Goal: Task Accomplishment & Management: Manage account settings

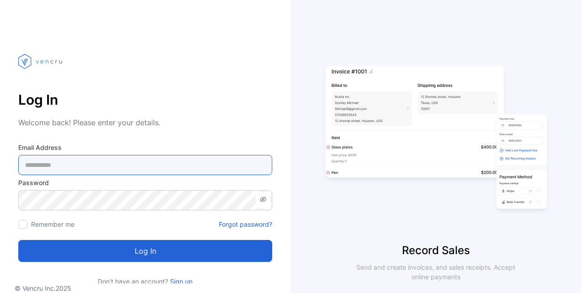
type Address-inputemail "**********"
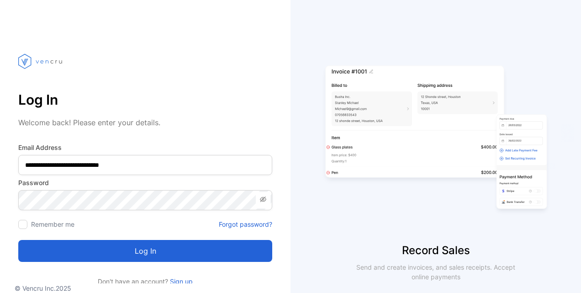
click at [142, 250] on button "Log in" at bounding box center [145, 251] width 254 height 22
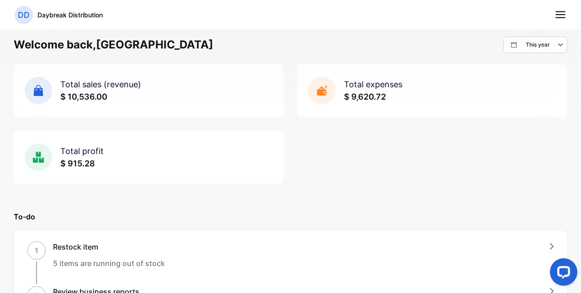
click at [561, 15] on line at bounding box center [560, 15] width 9 height 0
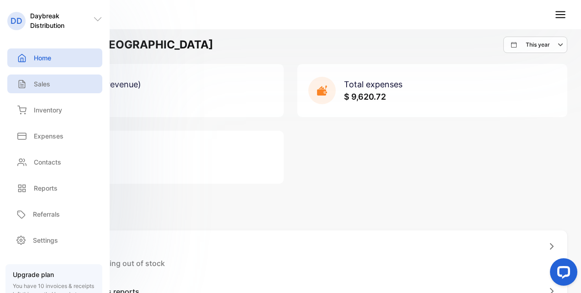
click at [34, 85] on p "Sales" at bounding box center [42, 84] width 16 height 10
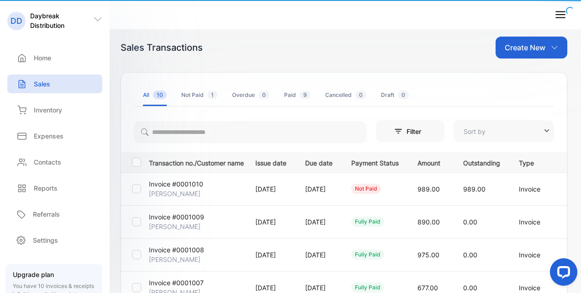
type input "**********"
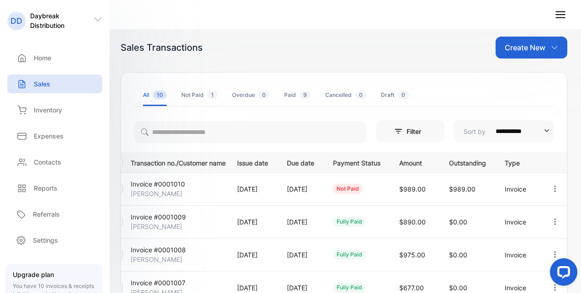
scroll to position [0, 49]
click at [354, 180] on td "not paid" at bounding box center [355, 188] width 66 height 33
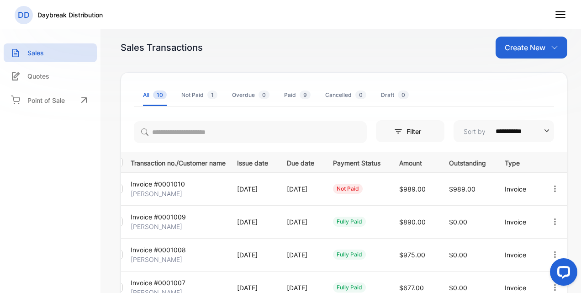
click at [551, 188] on icon "button" at bounding box center [555, 189] width 8 height 8
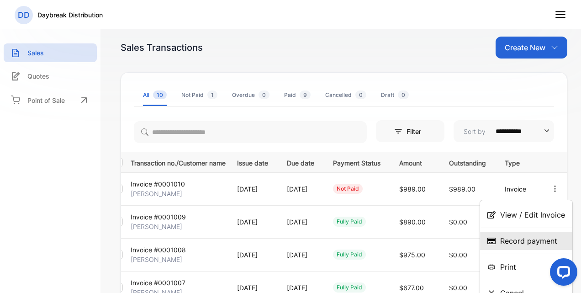
click at [518, 243] on span "Record payment" at bounding box center [528, 240] width 57 height 11
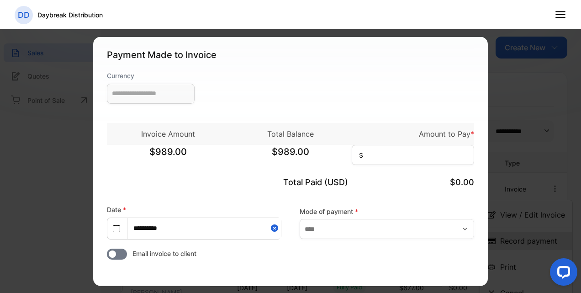
type input "**********"
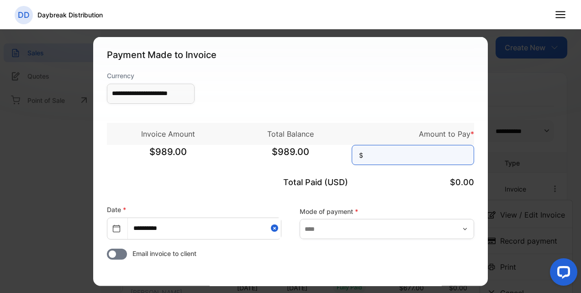
click at [373, 149] on input at bounding box center [413, 154] width 122 height 20
type input "******"
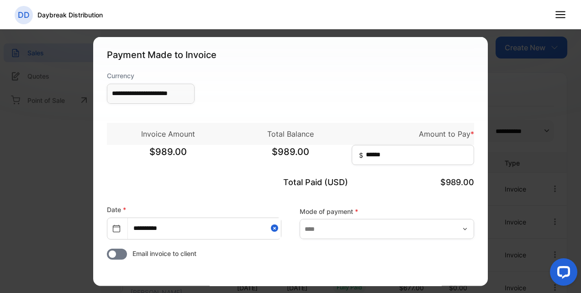
click at [364, 99] on div "**********" at bounding box center [290, 88] width 367 height 37
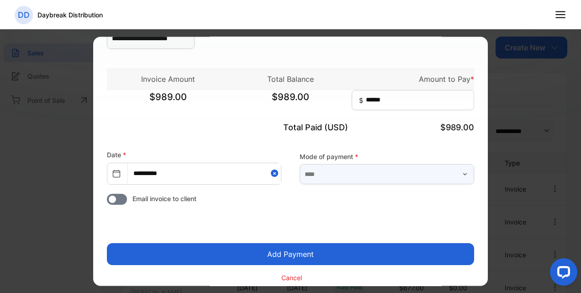
click at [343, 173] on input "text" at bounding box center [387, 174] width 175 height 20
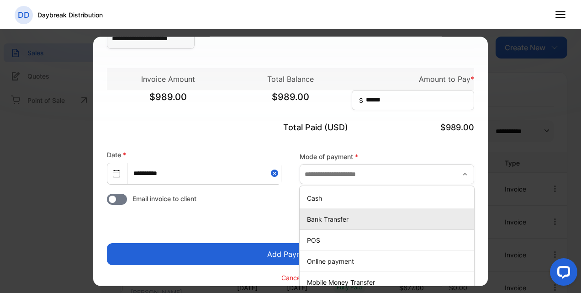
click at [331, 219] on p "Bank Transfer" at bounding box center [389, 220] width 164 height 10
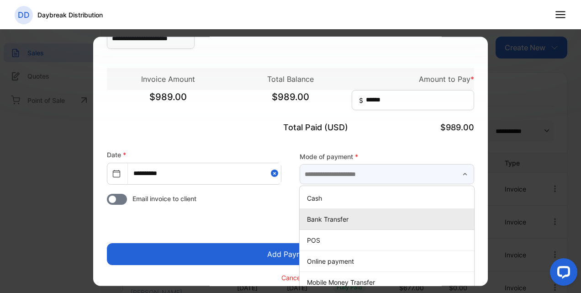
type input "**********"
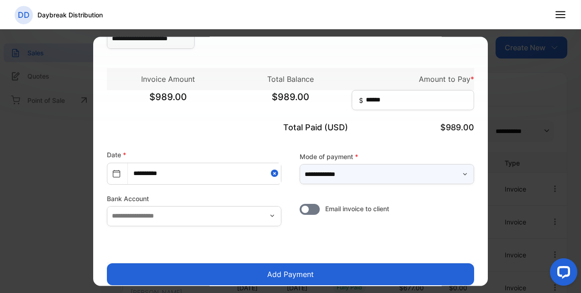
click at [357, 181] on input "**********" at bounding box center [387, 174] width 175 height 20
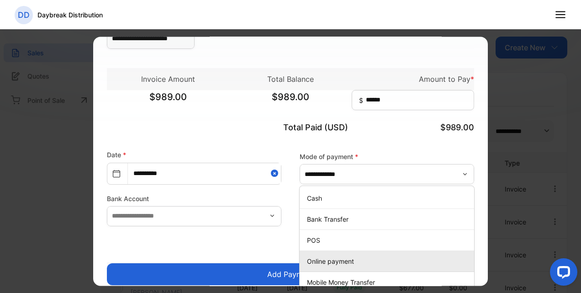
click at [324, 253] on li "Online payment" at bounding box center [387, 261] width 175 height 21
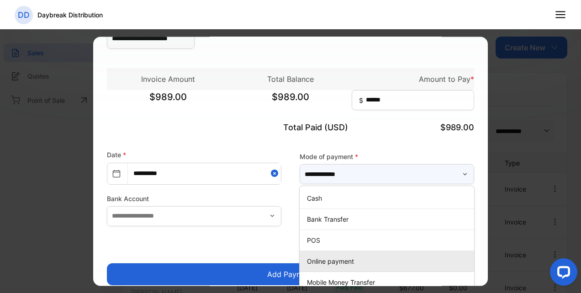
type input "**********"
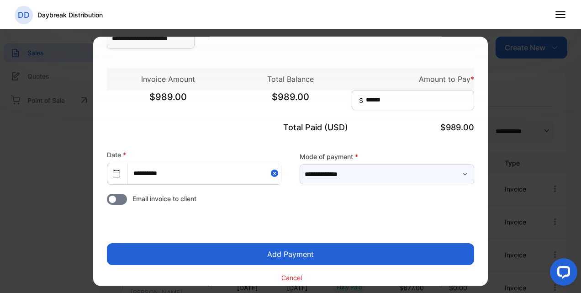
click at [346, 180] on input "**********" at bounding box center [387, 174] width 175 height 20
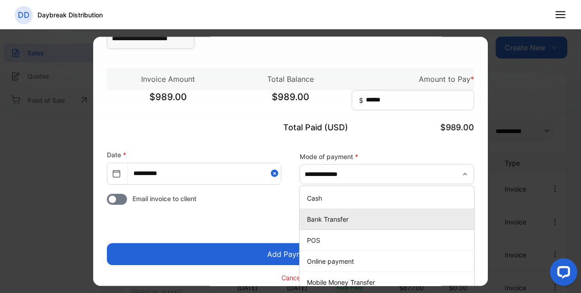
click at [328, 222] on p "Bank Transfer" at bounding box center [389, 220] width 164 height 10
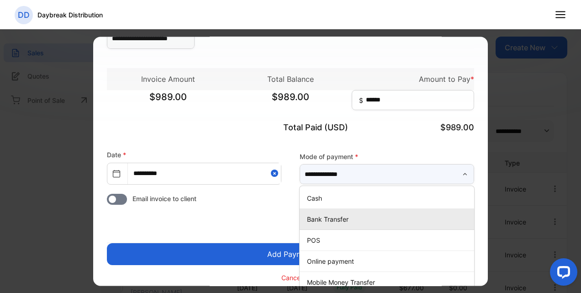
type input "**********"
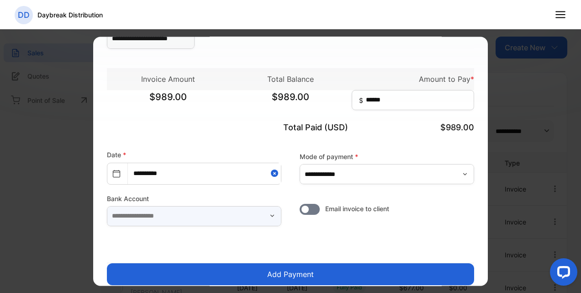
click at [220, 222] on input "text" at bounding box center [194, 216] width 175 height 20
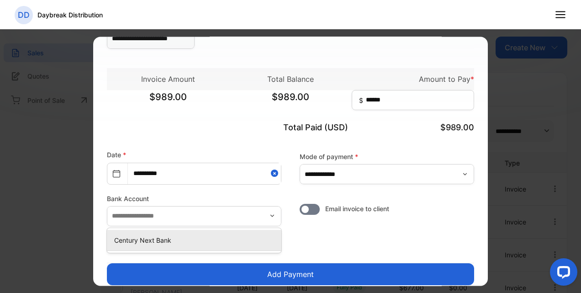
click at [145, 247] on li "Century Next Bank" at bounding box center [194, 240] width 175 height 21
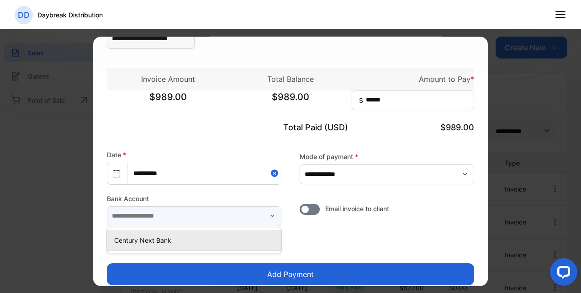
type input "**********"
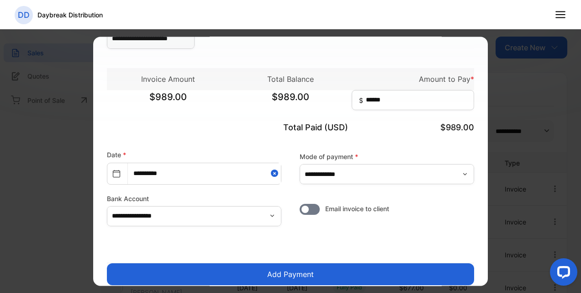
click at [292, 236] on form "**********" at bounding box center [290, 159] width 367 height 287
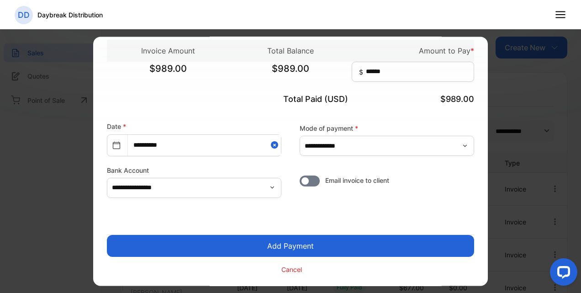
click at [298, 248] on button "Add Payment" at bounding box center [290, 246] width 367 height 22
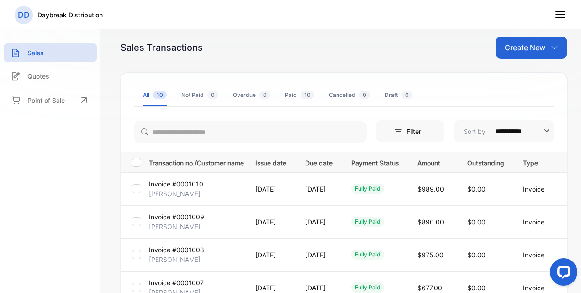
click at [561, 16] on icon at bounding box center [561, 15] width 12 height 12
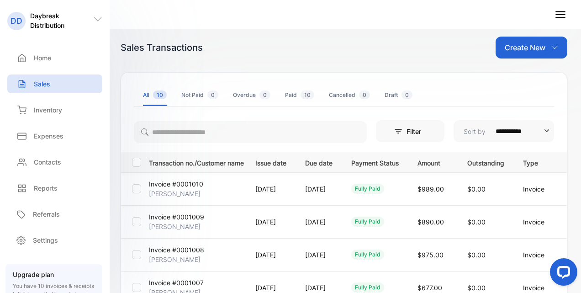
click at [529, 52] on p "Create New" at bounding box center [525, 47] width 41 height 11
click at [524, 82] on span "Invoice" at bounding box center [532, 78] width 21 height 10
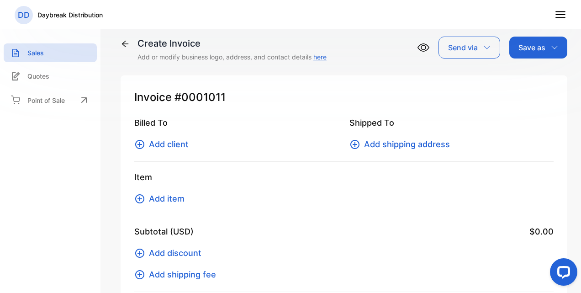
type input "**********"
click at [183, 145] on span "Add client" at bounding box center [169, 144] width 40 height 12
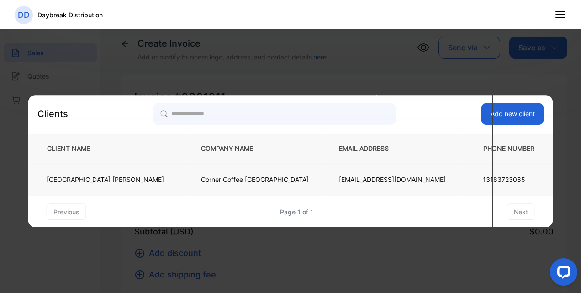
click at [201, 183] on p "Corner Coffee West Monroe" at bounding box center [255, 180] width 108 height 10
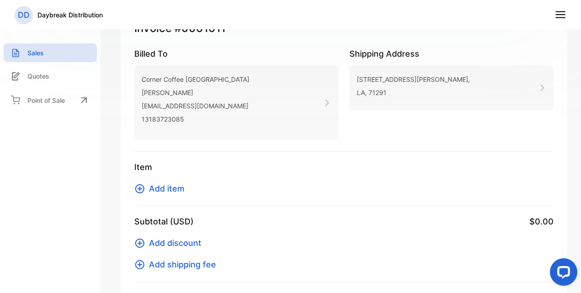
scroll to position [73, 0]
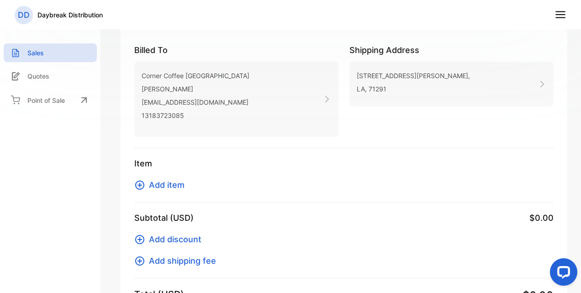
click at [172, 184] on span "Add item" at bounding box center [167, 185] width 36 height 12
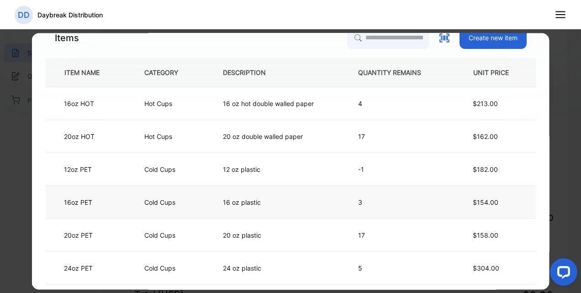
scroll to position [0, 0]
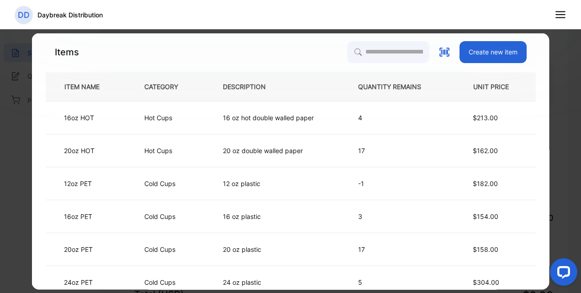
click at [500, 54] on button "Create new item" at bounding box center [493, 52] width 67 height 22
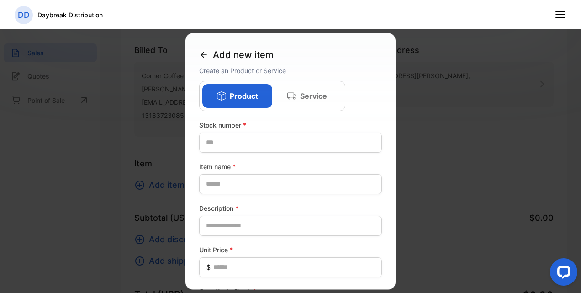
click at [196, 50] on div "Add new item Create an Product or Service Product Service Stock number * Item n…" at bounding box center [290, 161] width 210 height 256
click at [203, 52] on icon at bounding box center [204, 54] width 6 height 6
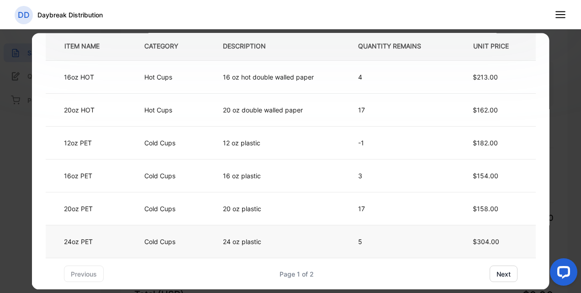
scroll to position [40, 0]
click at [337, 177] on td "16 oz plastic" at bounding box center [275, 175] width 135 height 33
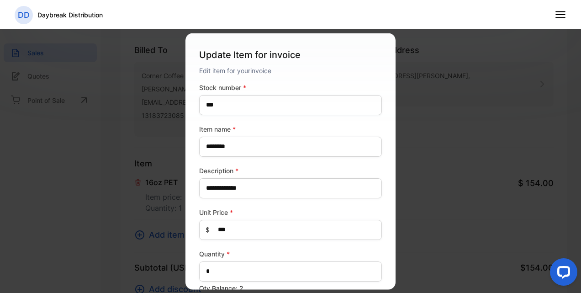
scroll to position [105, 0]
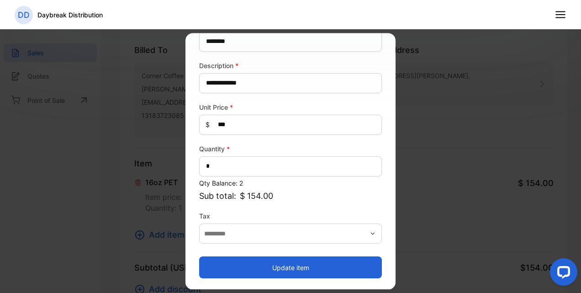
click at [270, 268] on button "Update item" at bounding box center [290, 268] width 183 height 22
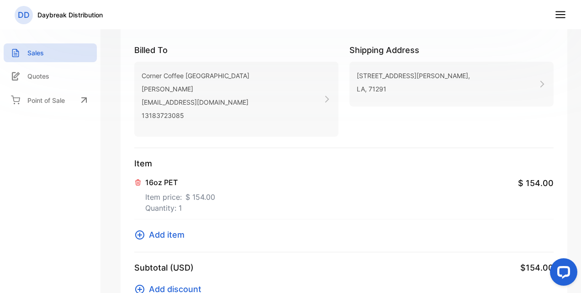
click at [169, 236] on span "Add item" at bounding box center [167, 234] width 36 height 12
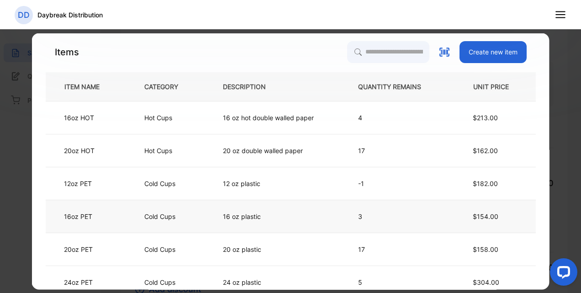
click at [282, 219] on td "16 oz plastic" at bounding box center [275, 216] width 135 height 33
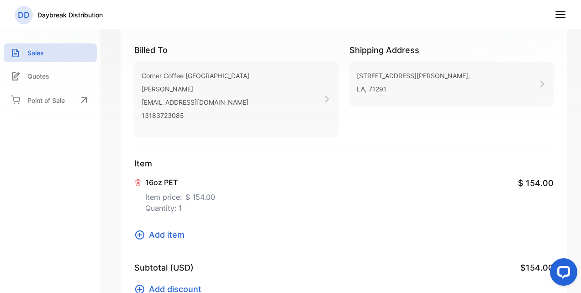
click at [142, 181] on button at bounding box center [138, 181] width 9 height 9
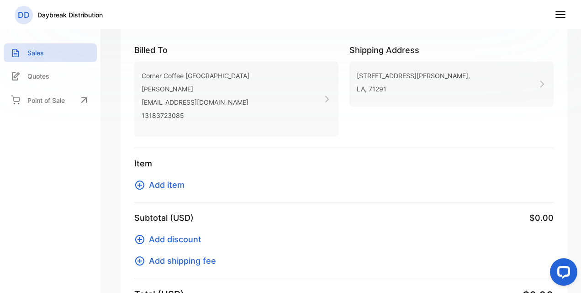
click at [149, 184] on span "Add item" at bounding box center [167, 185] width 36 height 12
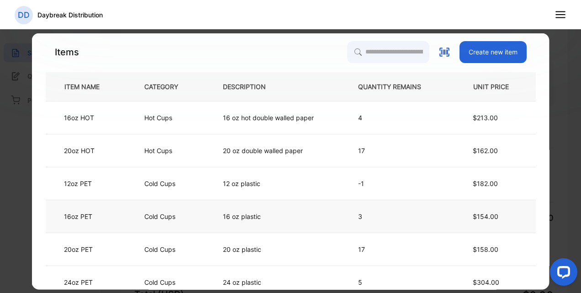
click at [256, 210] on td "16 oz plastic" at bounding box center [275, 216] width 135 height 33
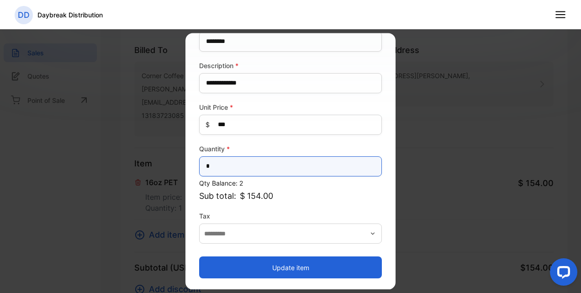
click at [243, 158] on input "*" at bounding box center [290, 166] width 183 height 20
type input "*"
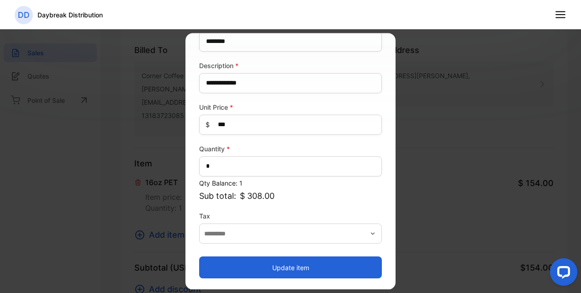
click at [292, 270] on button "Update item" at bounding box center [290, 268] width 183 height 22
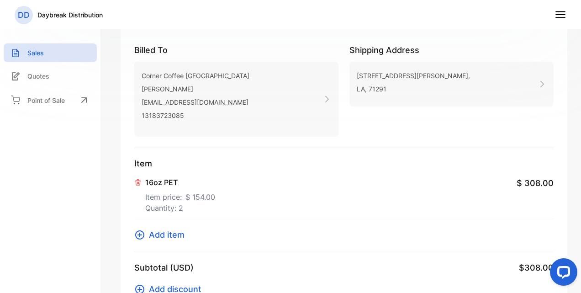
click at [169, 237] on span "Add item" at bounding box center [167, 234] width 36 height 12
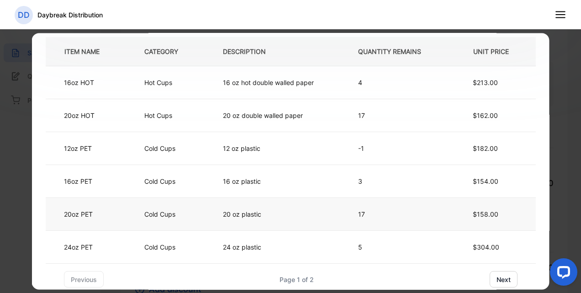
scroll to position [40, 0]
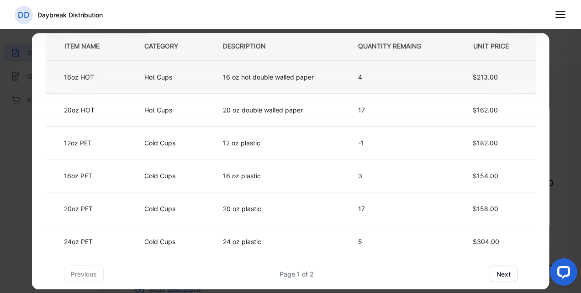
click at [346, 75] on td "4" at bounding box center [397, 77] width 108 height 33
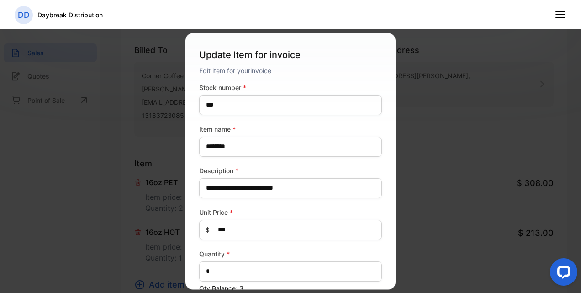
scroll to position [105, 0]
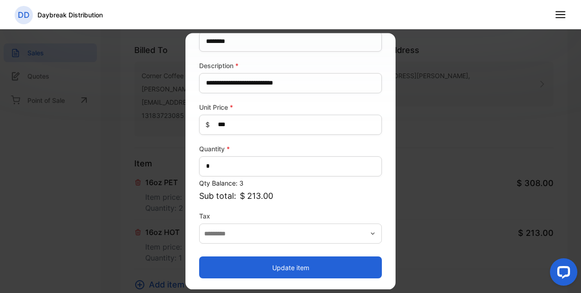
click at [295, 268] on button "Update item" at bounding box center [290, 268] width 183 height 22
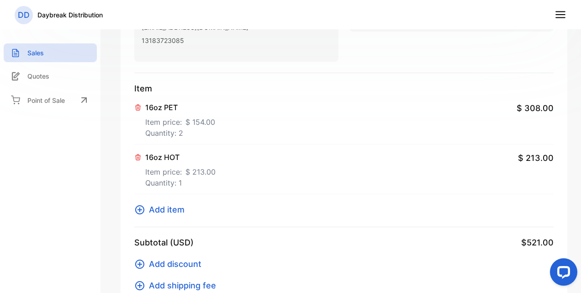
scroll to position [151, 0]
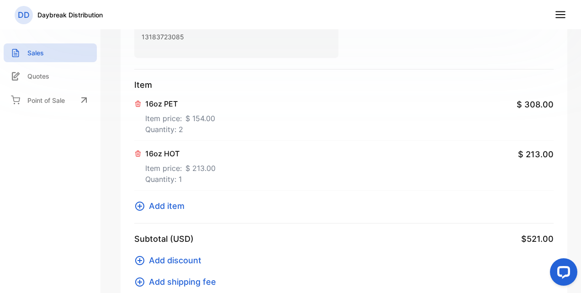
click at [182, 207] on span "Add item" at bounding box center [167, 206] width 36 height 12
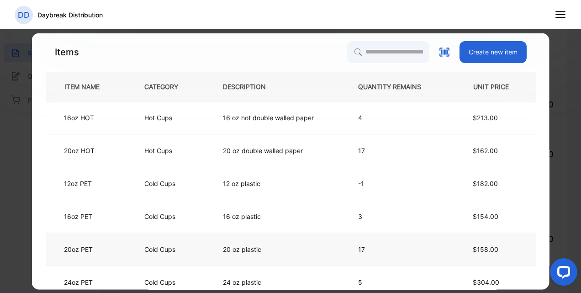
scroll to position [40, 0]
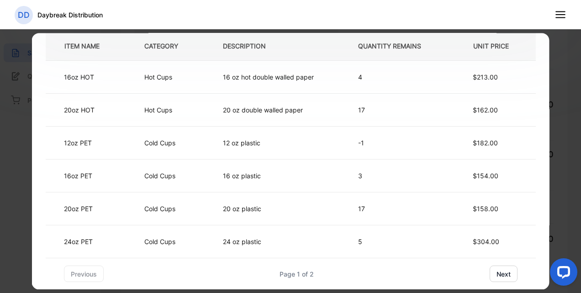
click at [505, 280] on button "next" at bounding box center [504, 274] width 28 height 16
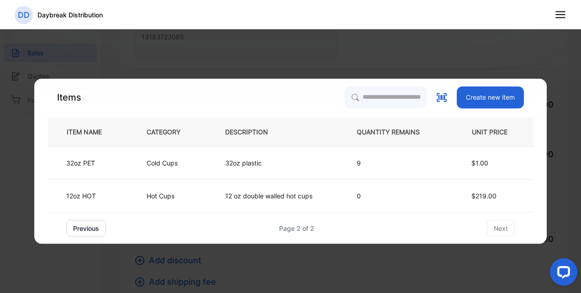
scroll to position [0, 0]
click at [195, 197] on td "Hot Cups" at bounding box center [171, 196] width 79 height 33
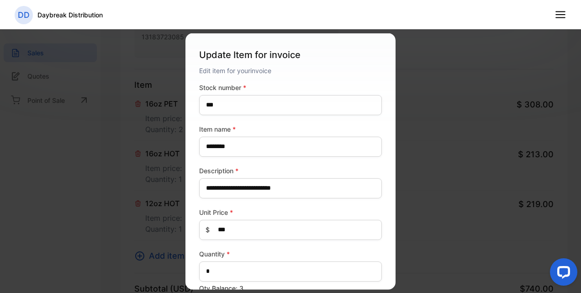
scroll to position [105, 0]
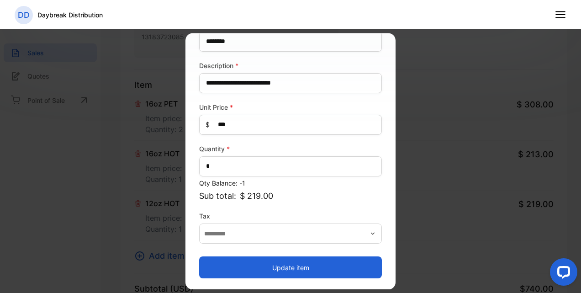
click at [309, 267] on button "Update item" at bounding box center [290, 268] width 183 height 22
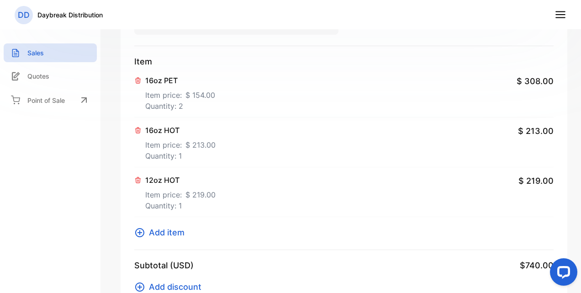
scroll to position [189, 0]
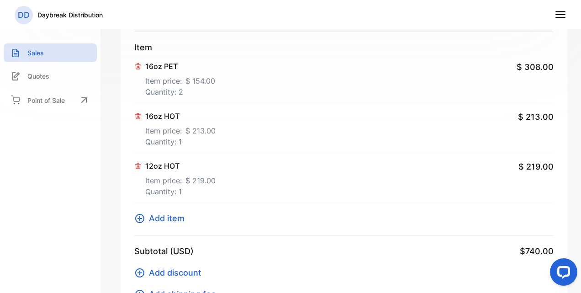
click at [146, 217] on button "Add item" at bounding box center [162, 218] width 56 height 12
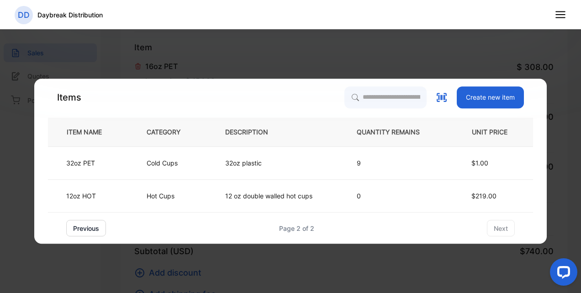
click at [81, 230] on button "previous" at bounding box center [86, 228] width 40 height 16
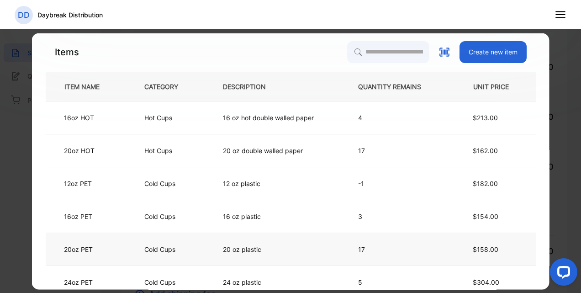
scroll to position [40, 0]
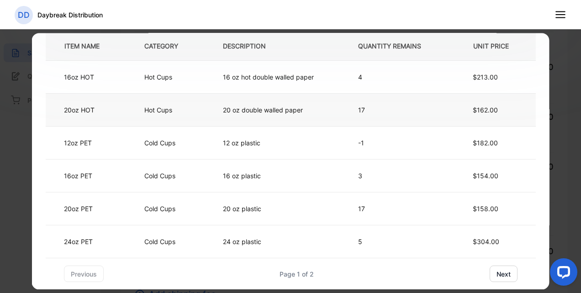
click at [208, 112] on td "20 oz double walled paper" at bounding box center [275, 110] width 135 height 33
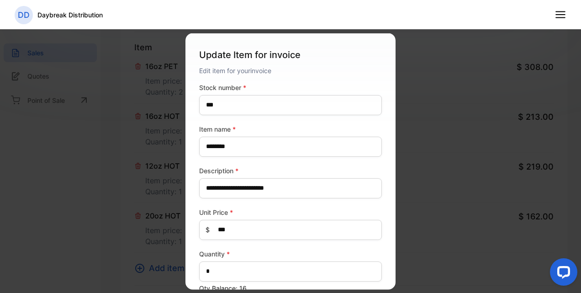
scroll to position [105, 0]
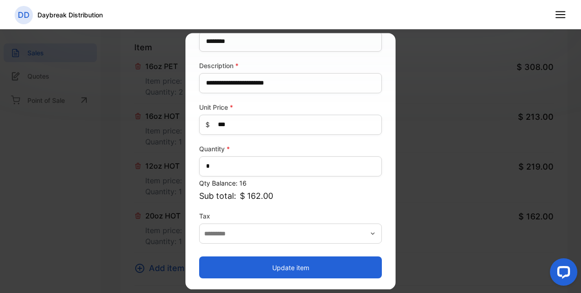
click at [278, 274] on button "Update item" at bounding box center [290, 268] width 183 height 22
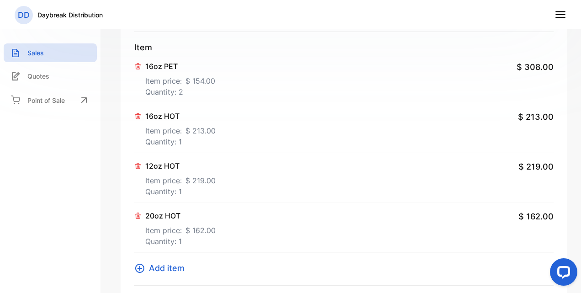
click at [170, 270] on span "Add item" at bounding box center [167, 268] width 36 height 12
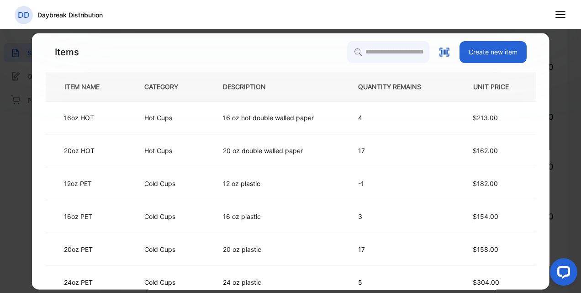
scroll to position [40, 0]
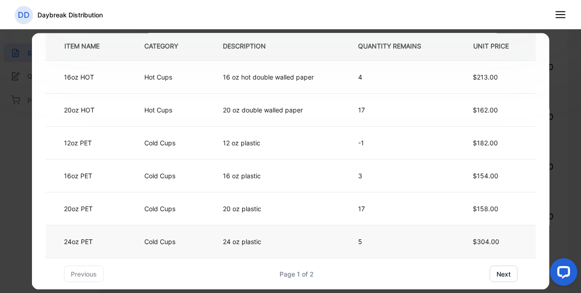
click at [203, 242] on td "Cold Cups" at bounding box center [168, 241] width 79 height 33
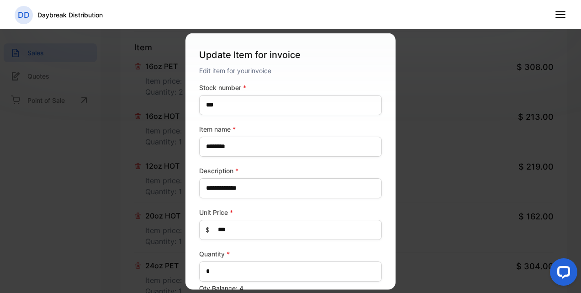
scroll to position [105, 0]
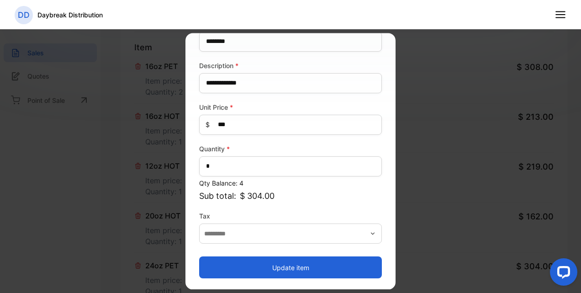
click at [279, 265] on button "Update item" at bounding box center [290, 268] width 183 height 22
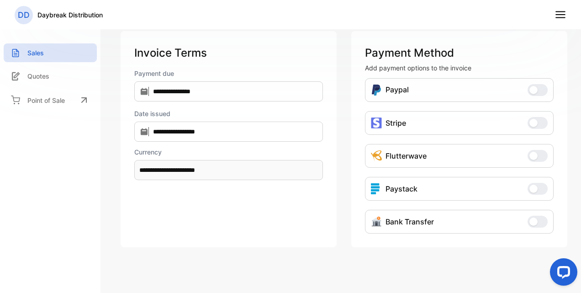
scroll to position [713, 0]
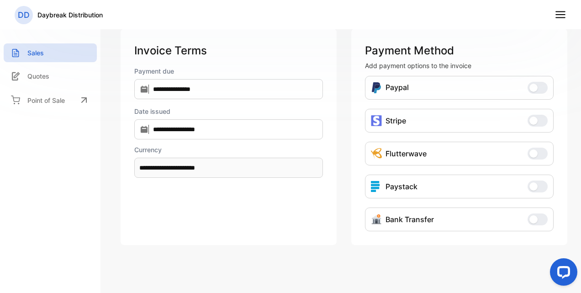
click at [534, 215] on button "Bank Transfer" at bounding box center [538, 219] width 20 height 12
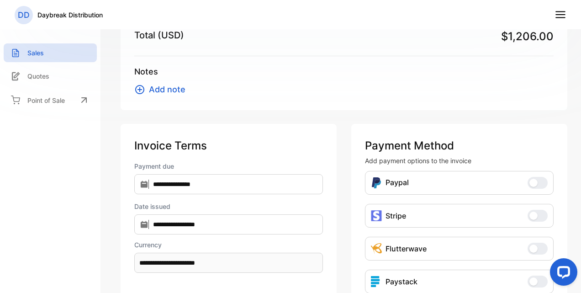
scroll to position [617, 0]
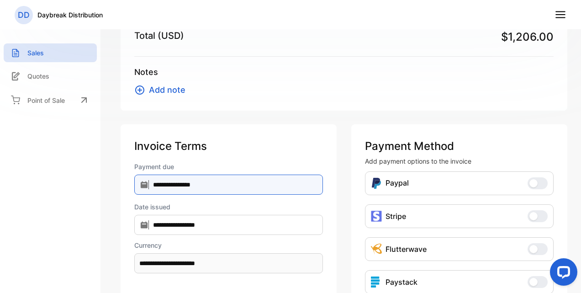
click at [261, 184] on input "**********" at bounding box center [228, 185] width 189 height 20
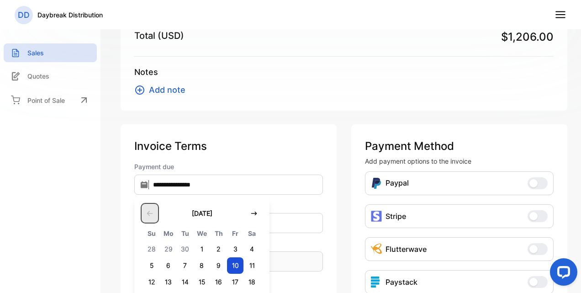
click at [151, 212] on icon "button" at bounding box center [149, 213] width 7 height 7
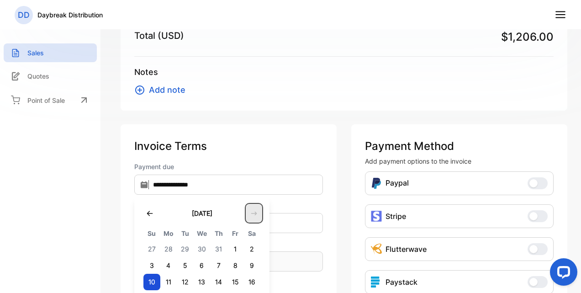
click at [251, 213] on icon "button" at bounding box center [253, 213] width 7 height 7
type input "**********"
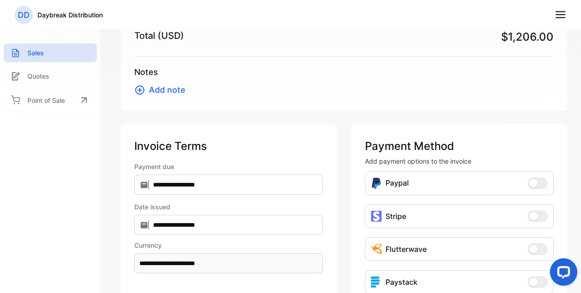
click at [312, 149] on p "Invoice Terms" at bounding box center [228, 146] width 189 height 16
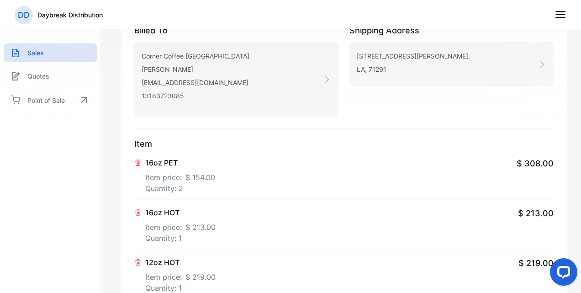
scroll to position [0, 0]
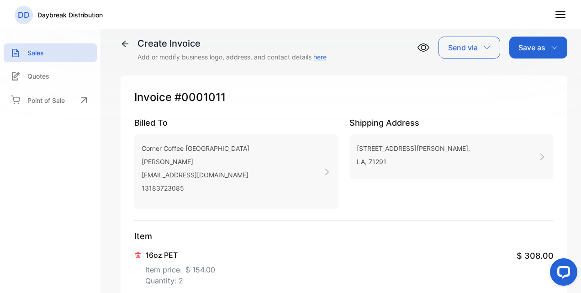
click at [463, 37] on div "Send via" at bounding box center [470, 48] width 62 height 22
click at [536, 42] on p "Save as" at bounding box center [531, 47] width 27 height 11
click at [534, 86] on div "Invoice" at bounding box center [536, 78] width 53 height 18
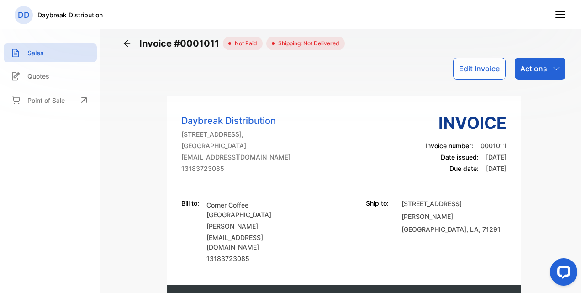
click at [553, 69] on icon "button" at bounding box center [556, 68] width 7 height 7
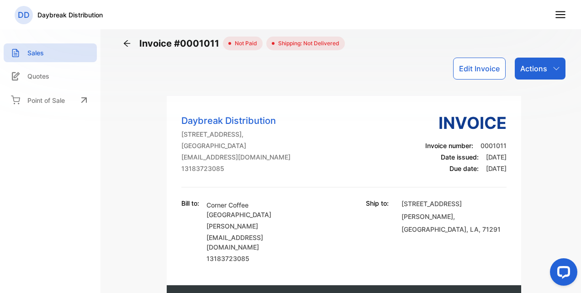
click at [126, 41] on icon at bounding box center [126, 43] width 9 height 9
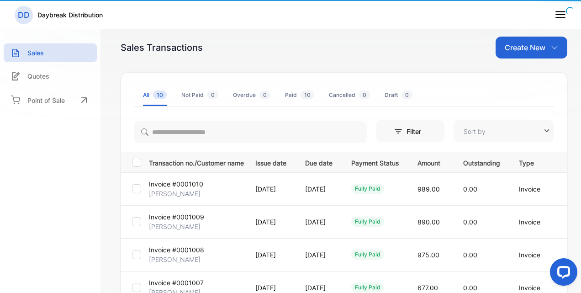
type input "**********"
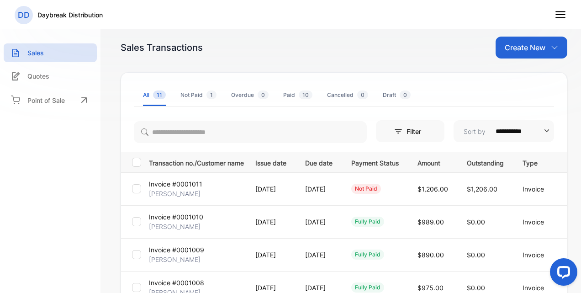
click at [407, 185] on td "not paid" at bounding box center [373, 188] width 66 height 33
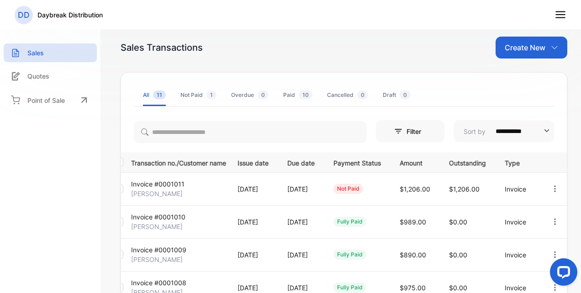
click at [551, 186] on icon "button" at bounding box center [555, 189] width 8 height 8
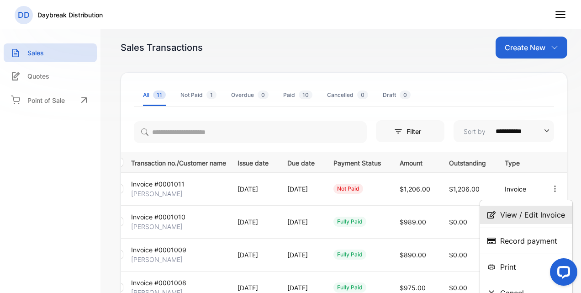
click at [521, 210] on span "View / Edit Invoice" at bounding box center [532, 214] width 65 height 11
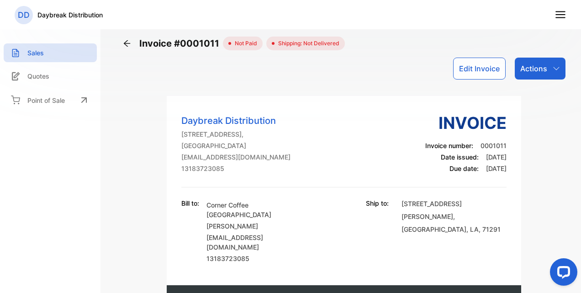
click at [470, 70] on button "Edit Invoice" at bounding box center [479, 69] width 53 height 22
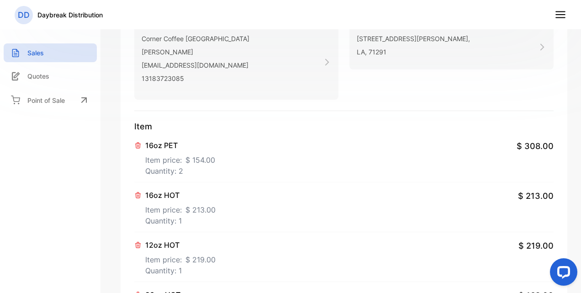
type input "**********"
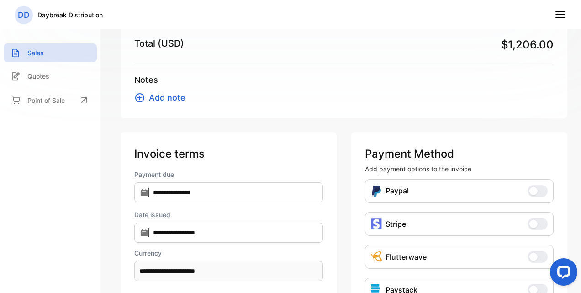
scroll to position [618, 0]
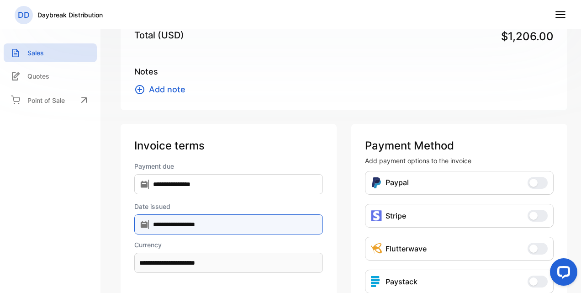
click at [221, 226] on input "**********" at bounding box center [228, 224] width 189 height 20
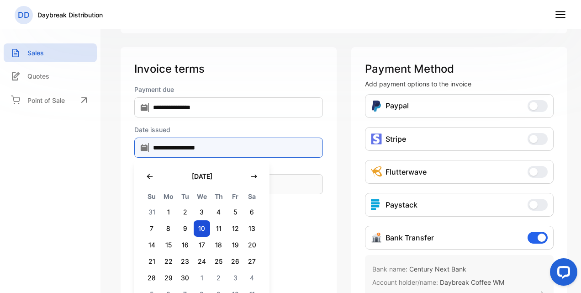
scroll to position [697, 0]
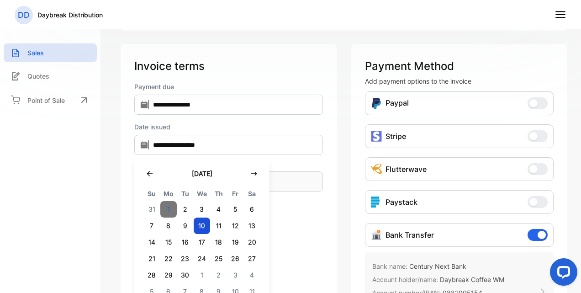
click at [168, 208] on span "1" at bounding box center [168, 209] width 17 height 16
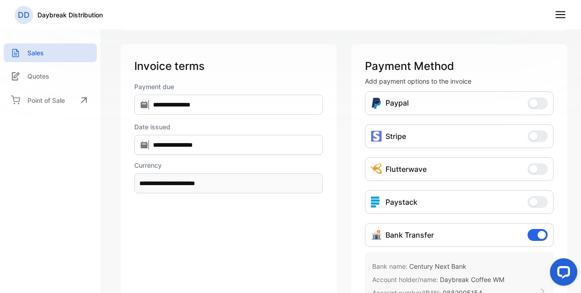
click at [328, 156] on div "**********" at bounding box center [229, 194] width 216 height 300
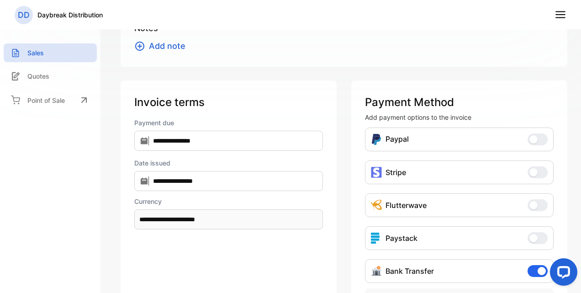
scroll to position [660, 0]
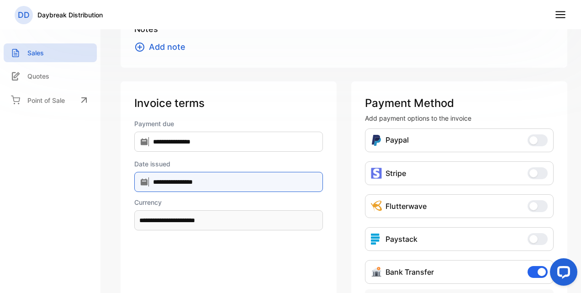
click at [291, 181] on input "**********" at bounding box center [228, 182] width 189 height 20
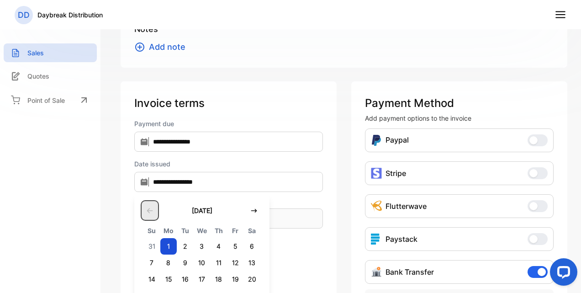
click at [143, 203] on button "button" at bounding box center [150, 210] width 16 height 19
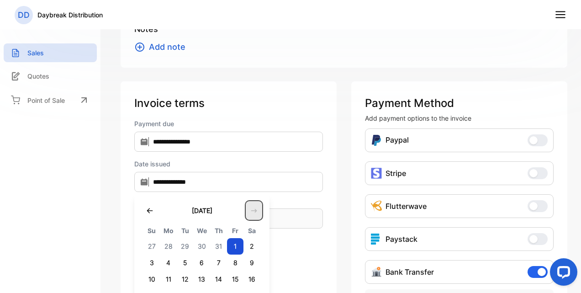
click at [260, 211] on button "button" at bounding box center [254, 210] width 16 height 19
type input "**********"
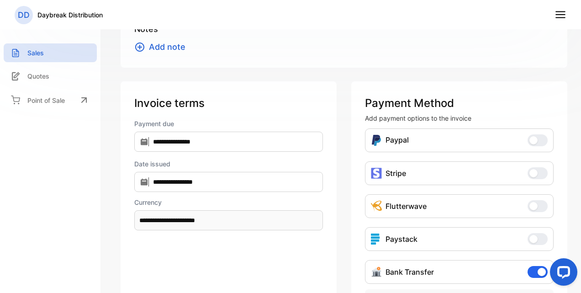
click at [340, 164] on div "**********" at bounding box center [344, 231] width 447 height 300
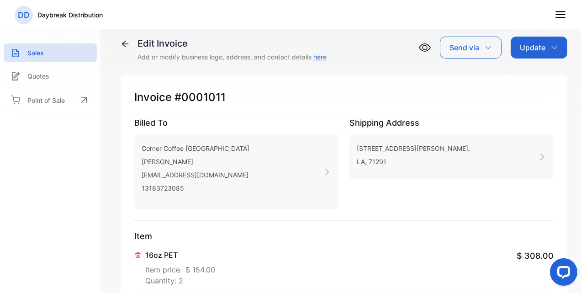
scroll to position [0, 0]
click at [542, 36] on div "**********" at bounding box center [344, 146] width 474 height 293
click at [538, 42] on div "Update" at bounding box center [539, 48] width 57 height 22
click at [529, 73] on div "Invoice" at bounding box center [540, 78] width 53 height 18
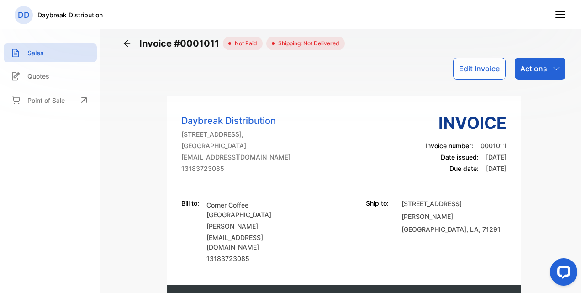
click at [129, 43] on icon at bounding box center [126, 43] width 9 height 9
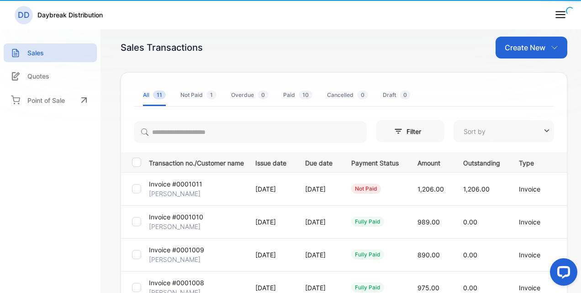
type input "**********"
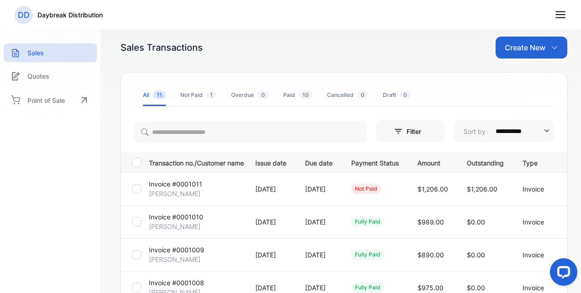
click at [499, 39] on div "Create New" at bounding box center [532, 48] width 72 height 22
click at [532, 76] on span "Invoice" at bounding box center [532, 78] width 21 height 10
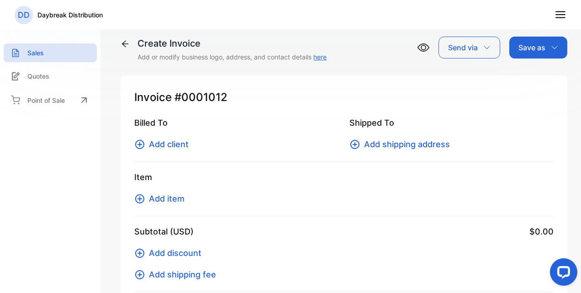
type input "**********"
click at [175, 138] on span "Add client" at bounding box center [169, 144] width 40 height 12
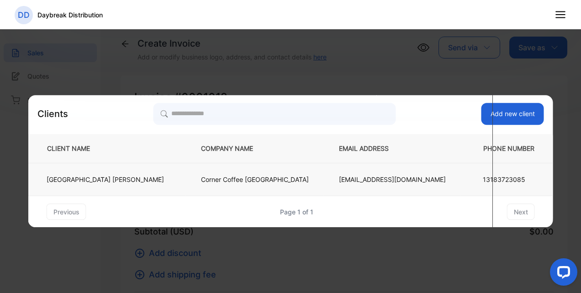
click at [153, 174] on td "Madison Coates" at bounding box center [107, 179] width 158 height 33
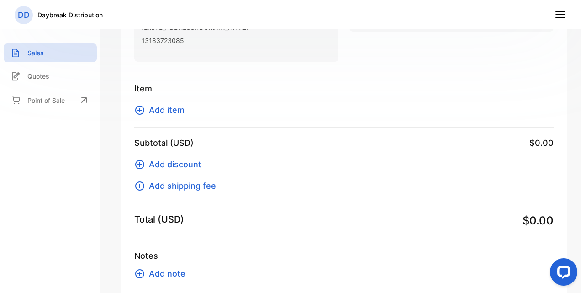
scroll to position [148, 0]
click at [182, 109] on span "Add item" at bounding box center [167, 109] width 36 height 12
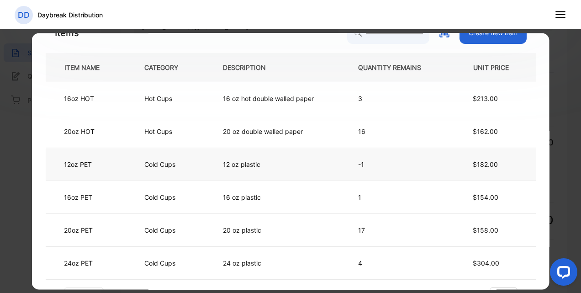
scroll to position [20, 0]
click at [292, 194] on td "16 oz plastic" at bounding box center [275, 196] width 135 height 33
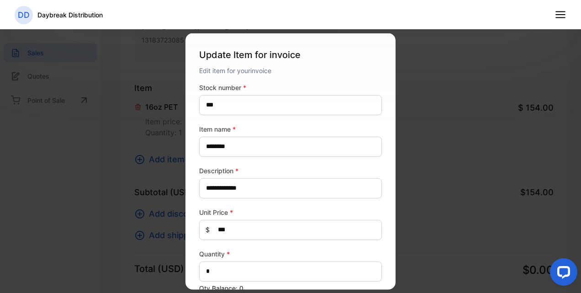
scroll to position [105, 0]
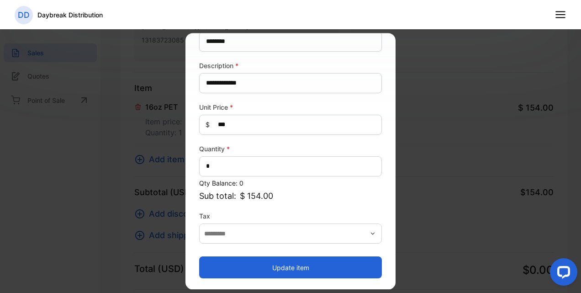
click at [266, 263] on button "Update item" at bounding box center [290, 268] width 183 height 22
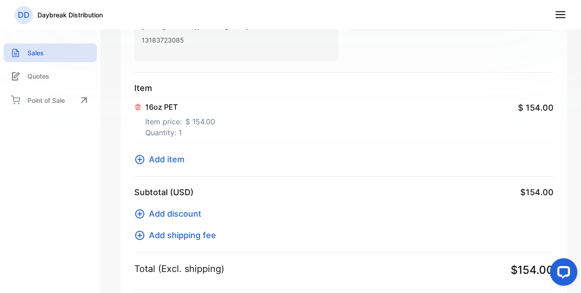
click at [178, 161] on span "Add item" at bounding box center [167, 159] width 36 height 12
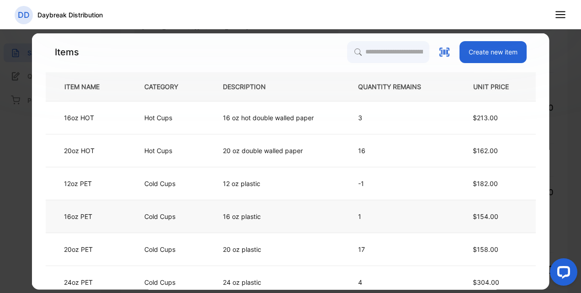
scroll to position [40, 0]
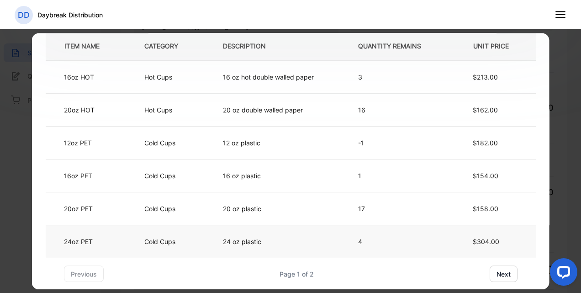
click at [269, 238] on td "24 oz plastic" at bounding box center [275, 241] width 135 height 33
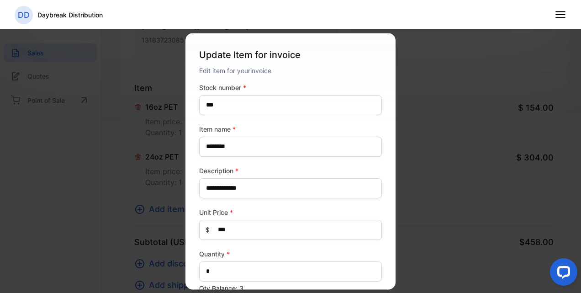
scroll to position [105, 0]
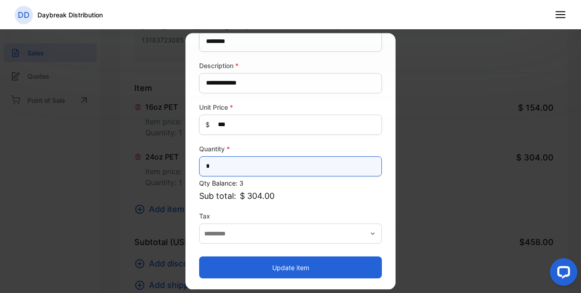
click at [234, 165] on input "*" at bounding box center [290, 166] width 183 height 20
type input "*"
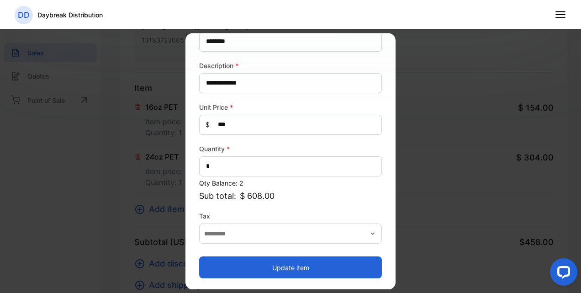
click at [250, 258] on button "Update item" at bounding box center [290, 268] width 183 height 22
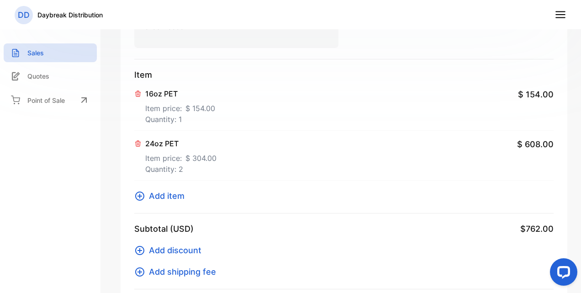
scroll to position [164, 0]
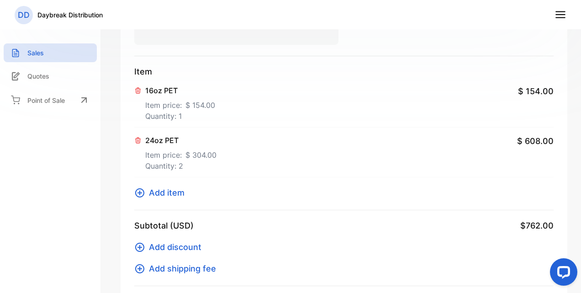
click at [179, 196] on span "Add item" at bounding box center [167, 192] width 36 height 12
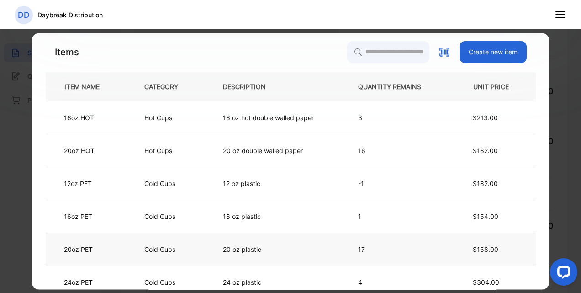
scroll to position [40, 0]
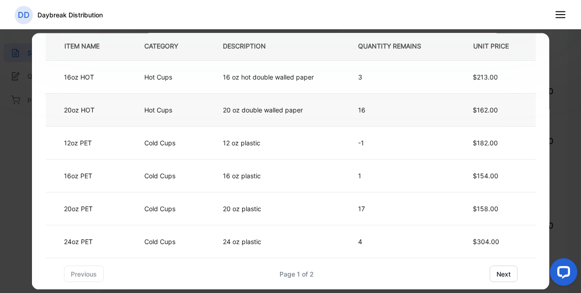
click at [304, 114] on td "20 oz double walled paper" at bounding box center [275, 110] width 135 height 33
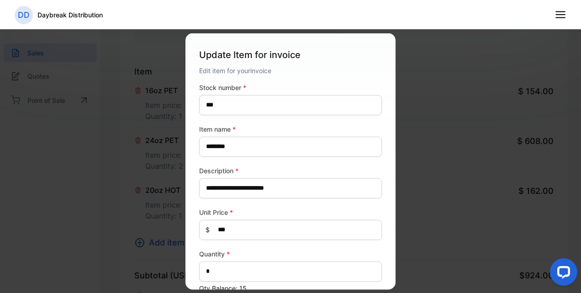
scroll to position [105, 0]
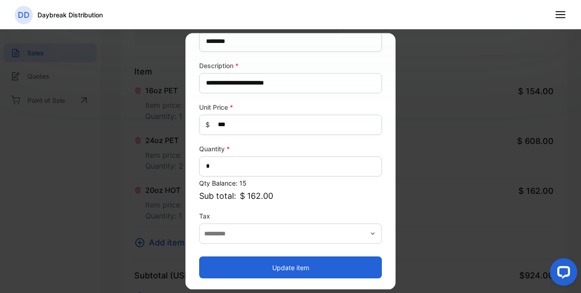
click at [254, 270] on button "Update item" at bounding box center [290, 268] width 183 height 22
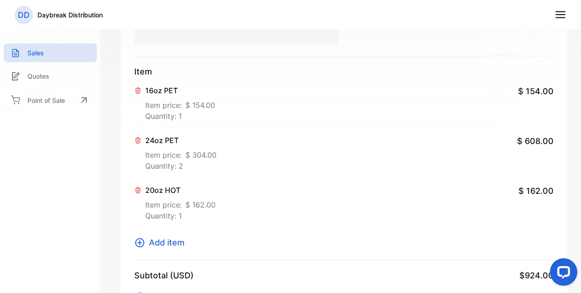
click at [161, 237] on span "Add item" at bounding box center [167, 242] width 36 height 12
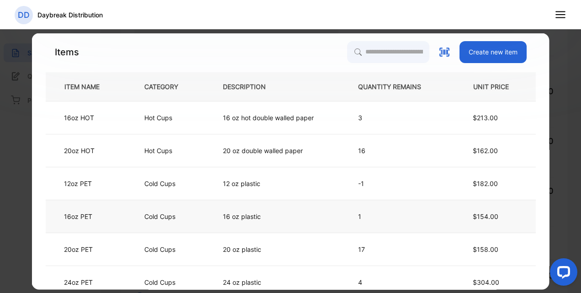
scroll to position [40, 0]
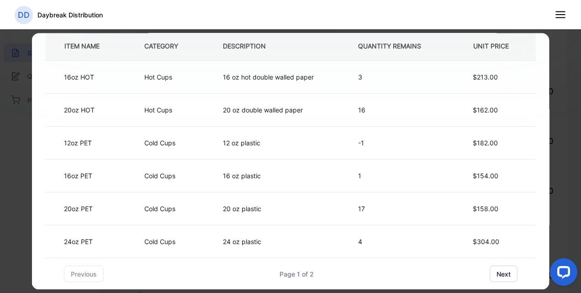
click at [503, 269] on button "next" at bounding box center [504, 274] width 28 height 16
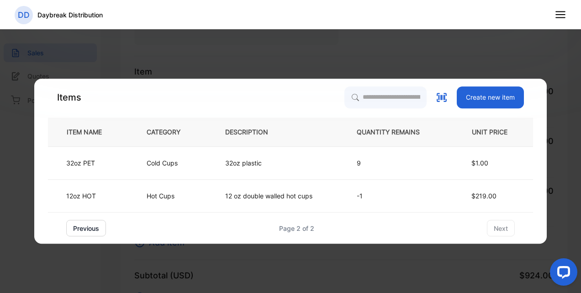
scroll to position [0, 0]
click at [244, 189] on td "12 oz double walled hot cups" at bounding box center [276, 196] width 132 height 33
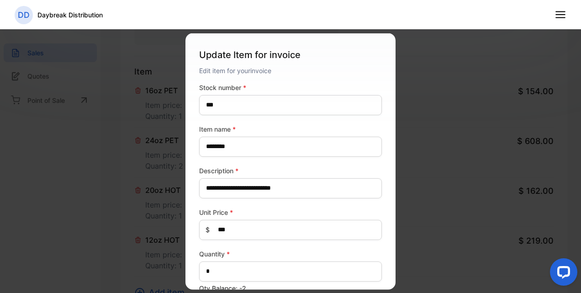
scroll to position [105, 0]
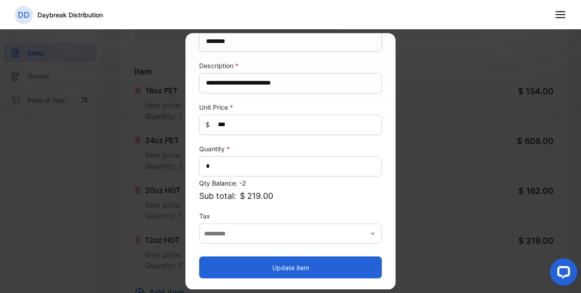
click at [296, 266] on button "Update item" at bounding box center [290, 268] width 183 height 22
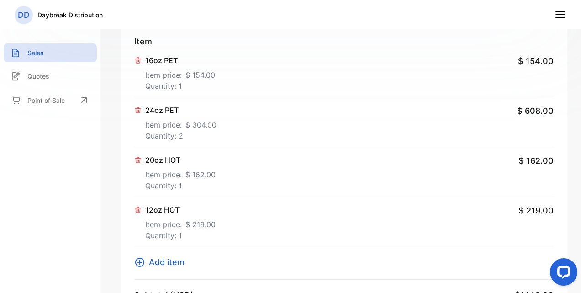
scroll to position [196, 0]
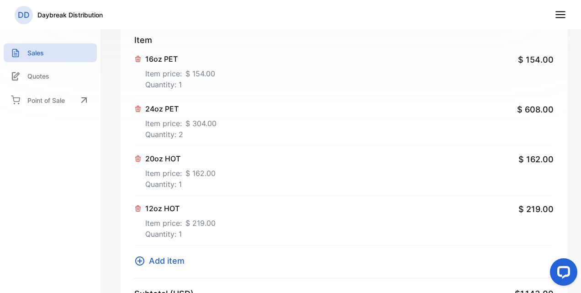
click at [161, 258] on span "Add item" at bounding box center [167, 260] width 36 height 12
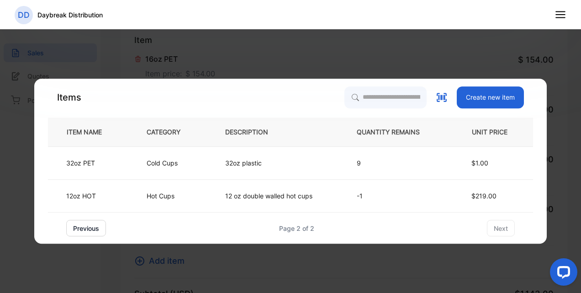
click at [87, 227] on button "previous" at bounding box center [86, 228] width 40 height 16
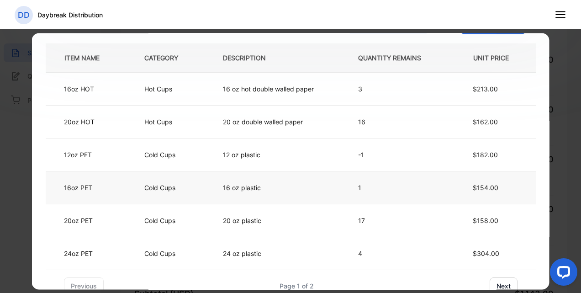
scroll to position [28, 0]
click at [377, 91] on p "3" at bounding box center [397, 90] width 78 height 10
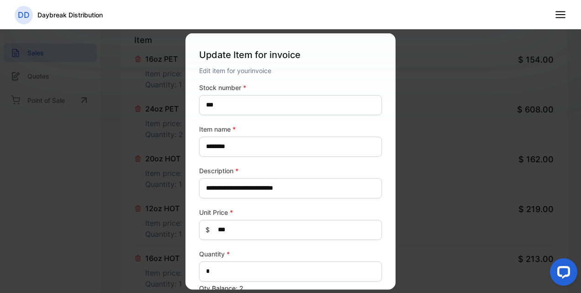
scroll to position [105, 0]
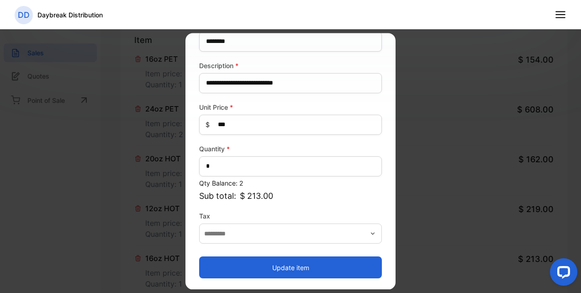
click at [266, 267] on button "Update item" at bounding box center [290, 268] width 183 height 22
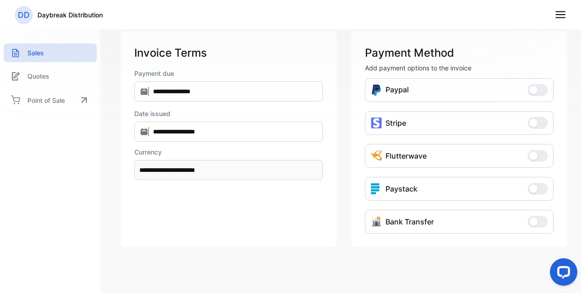
scroll to position [713, 0]
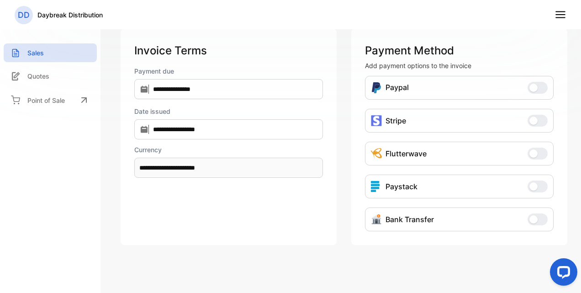
click at [529, 210] on div "Bank Transfer Bank Transfer" at bounding box center [459, 219] width 189 height 24
click at [530, 222] on div "Bank Transfer Bank Transfer" at bounding box center [459, 219] width 189 height 24
click at [529, 215] on span "button" at bounding box center [533, 219] width 8 height 8
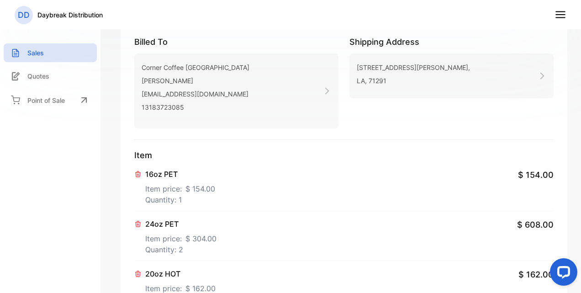
scroll to position [0, 0]
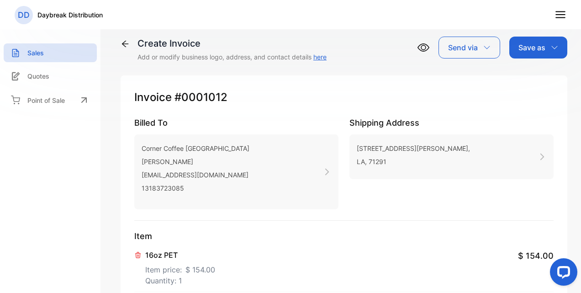
click at [529, 59] on div "Create Invoice Add or modify business logo, address, and contact details here S…" at bounding box center [344, 49] width 447 height 25
click at [530, 41] on div "Save as" at bounding box center [538, 48] width 58 height 22
click at [513, 77] on div "Invoice" at bounding box center [536, 78] width 53 height 18
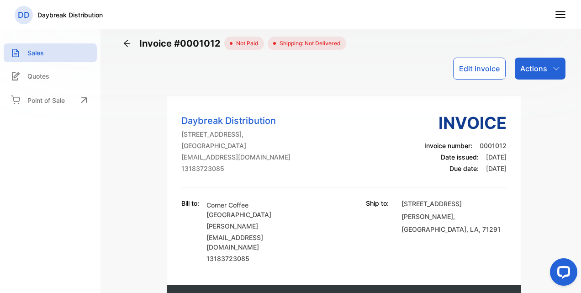
click at [127, 43] on icon at bounding box center [126, 43] width 9 height 9
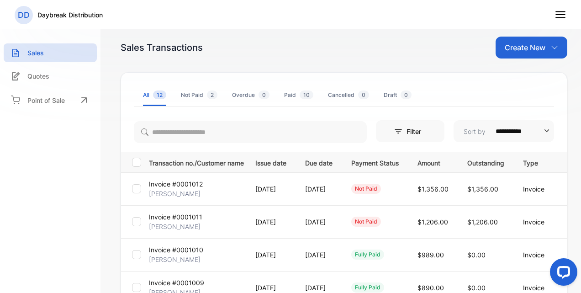
scroll to position [0, 48]
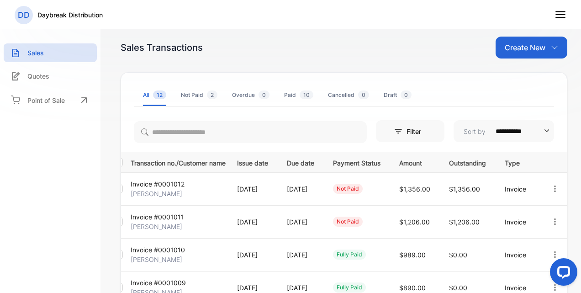
click at [551, 220] on icon "button" at bounding box center [555, 221] width 8 height 8
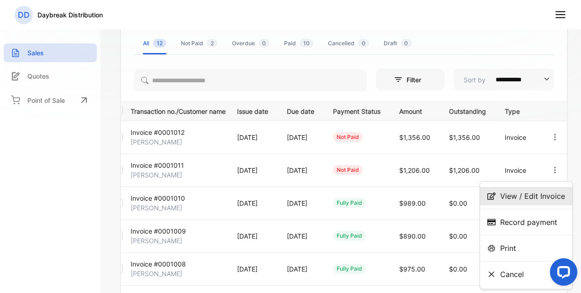
scroll to position [52, 0]
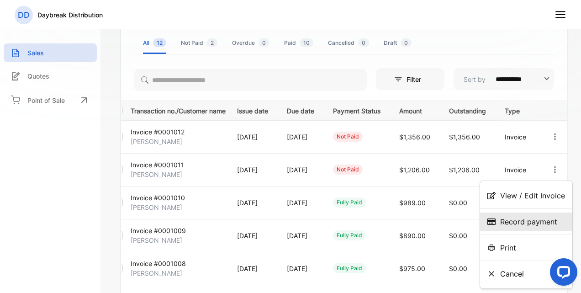
click at [519, 228] on div "Record payment" at bounding box center [526, 221] width 92 height 18
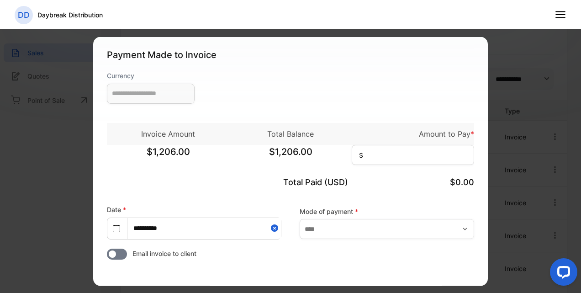
type input "**********"
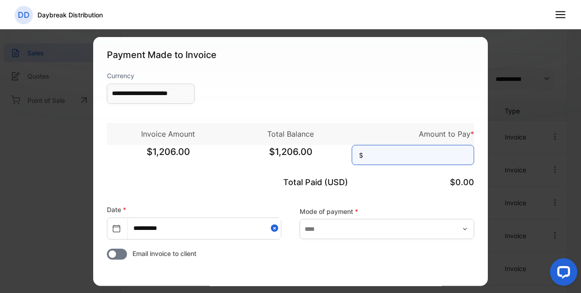
click at [415, 152] on input at bounding box center [413, 154] width 122 height 20
type input "*****"
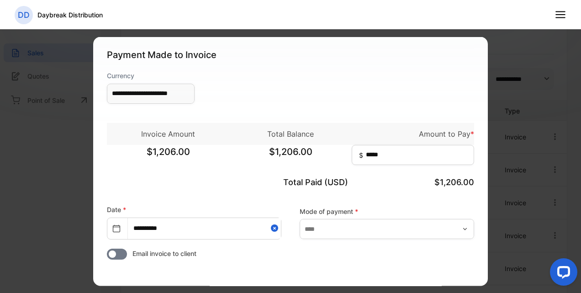
click at [393, 97] on div "**********" at bounding box center [290, 88] width 367 height 37
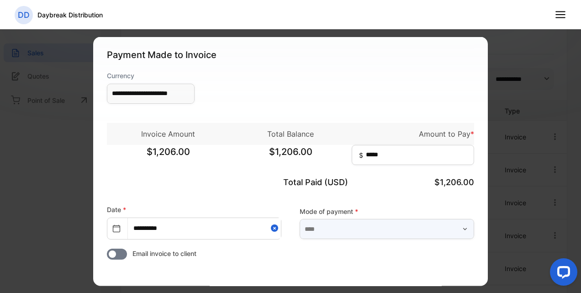
click at [334, 222] on input "text" at bounding box center [387, 229] width 175 height 20
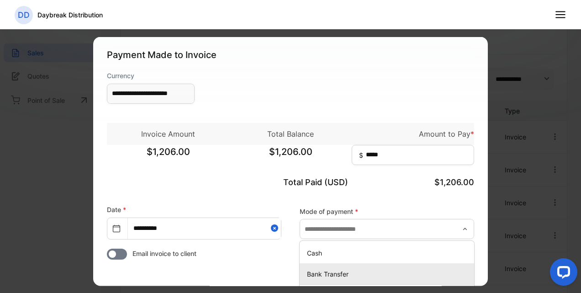
click at [322, 273] on p "Bank Transfer" at bounding box center [389, 274] width 164 height 10
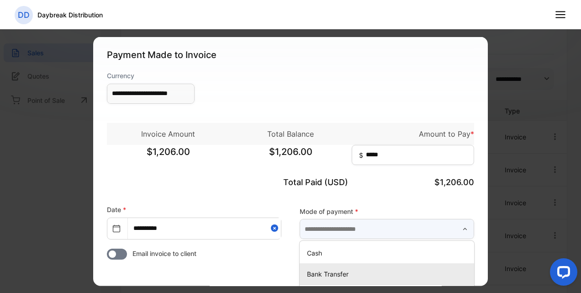
type input "**********"
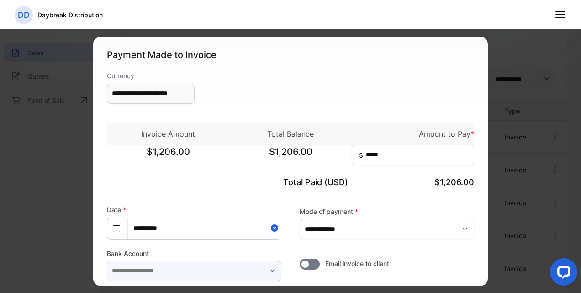
click at [164, 266] on input "text" at bounding box center [194, 270] width 175 height 20
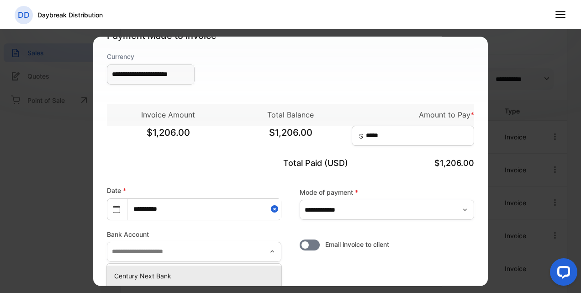
click at [146, 274] on p "Century Next Bank" at bounding box center [196, 275] width 164 height 10
type input "**********"
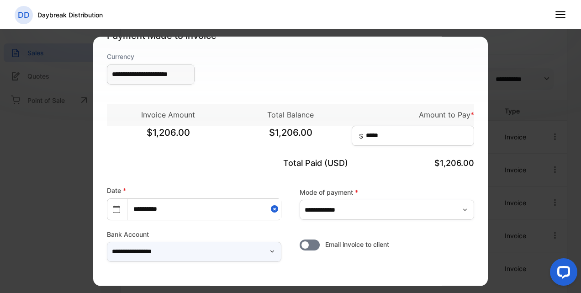
scroll to position [83, 0]
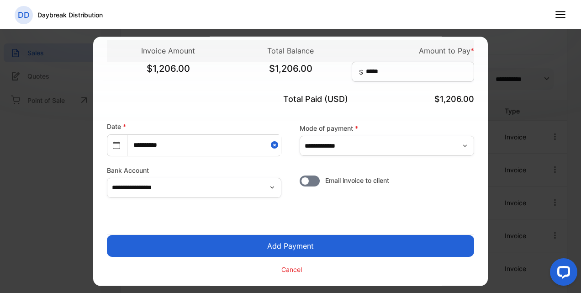
click at [292, 249] on button "Add Payment" at bounding box center [290, 246] width 367 height 22
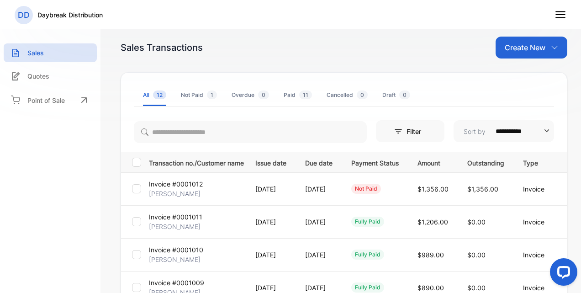
scroll to position [0, 48]
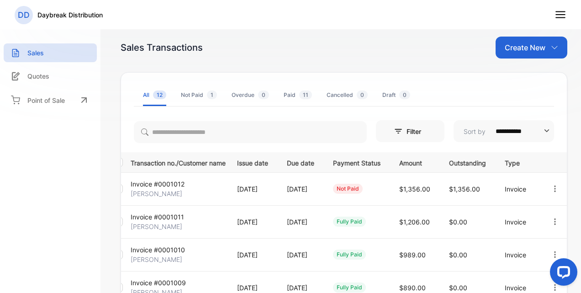
click at [551, 191] on icon "button" at bounding box center [555, 189] width 8 height 8
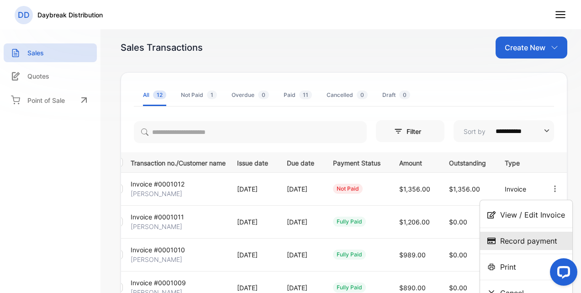
click at [508, 240] on span "Record payment" at bounding box center [528, 240] width 57 height 11
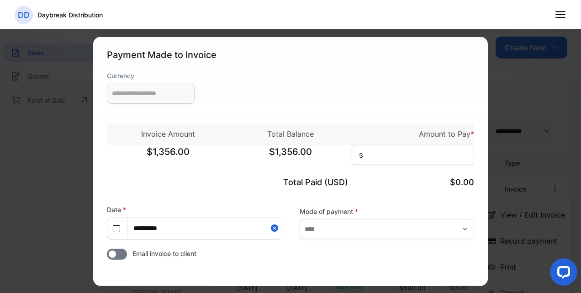
type input "**********"
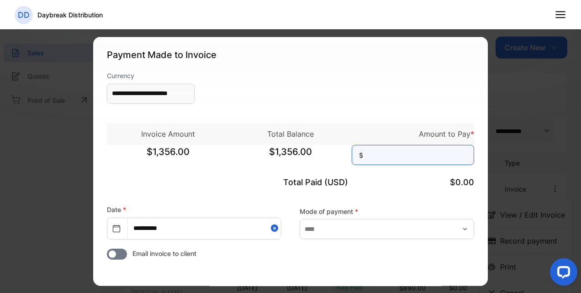
click at [395, 158] on input at bounding box center [413, 154] width 122 height 20
type input "*****"
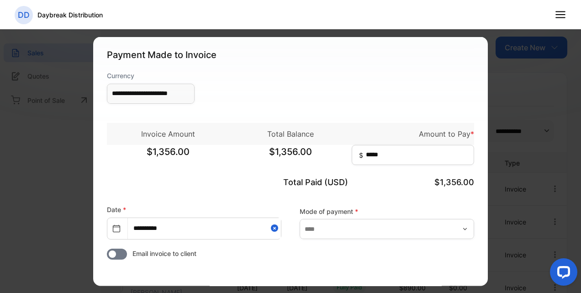
click at [394, 190] on div "Total Paid (USD) $1,356.00" at bounding box center [290, 182] width 367 height 31
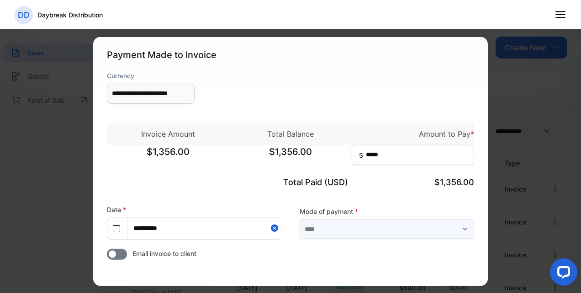
click at [367, 222] on input "text" at bounding box center [387, 229] width 175 height 20
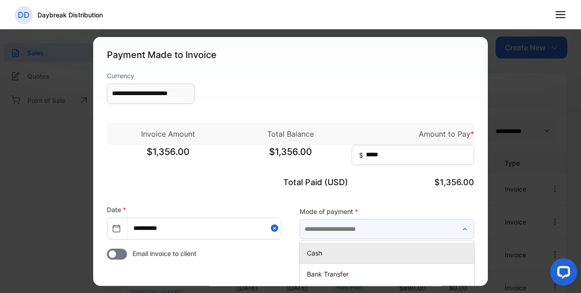
scroll to position [63, 0]
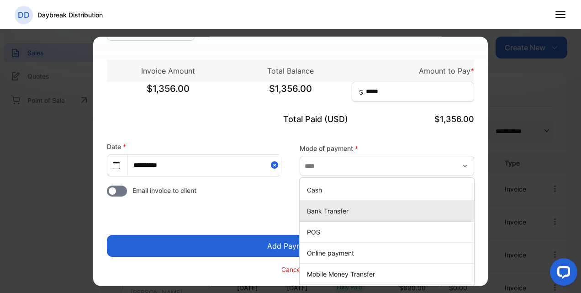
click at [351, 212] on p "Bank Transfer" at bounding box center [389, 211] width 164 height 10
type input "**********"
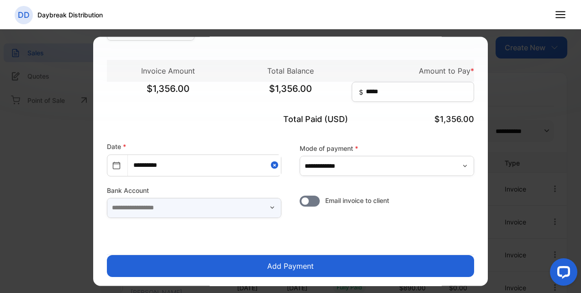
click at [257, 206] on input "text" at bounding box center [194, 208] width 175 height 20
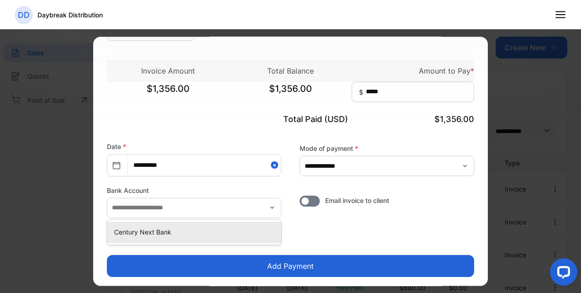
click at [221, 236] on p "Century Next Bank" at bounding box center [196, 232] width 164 height 10
type input "**********"
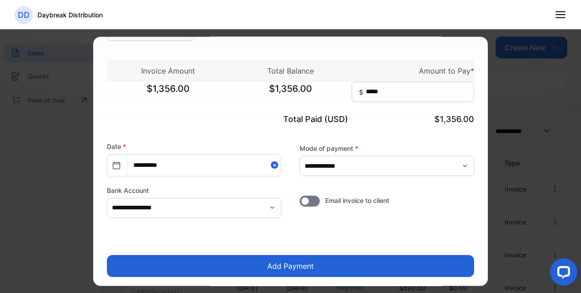
click at [295, 265] on button "Add Payment" at bounding box center [290, 266] width 367 height 22
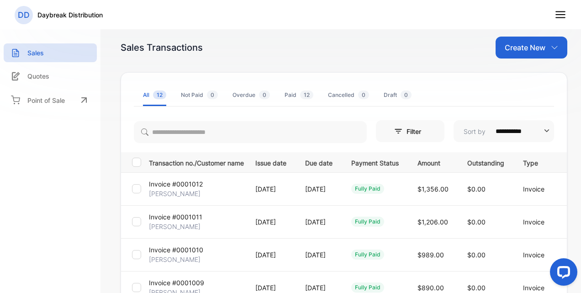
click at [568, 13] on nav "DD Daybreak Distribution" at bounding box center [290, 14] width 581 height 29
click at [564, 15] on line at bounding box center [560, 15] width 9 height 0
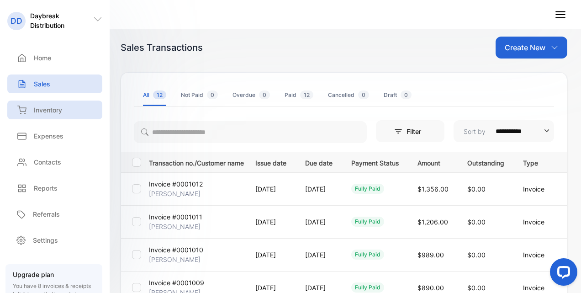
click at [60, 108] on p "Inventory" at bounding box center [48, 110] width 28 height 10
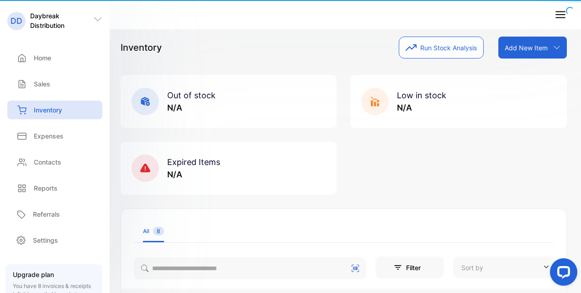
type input "**********"
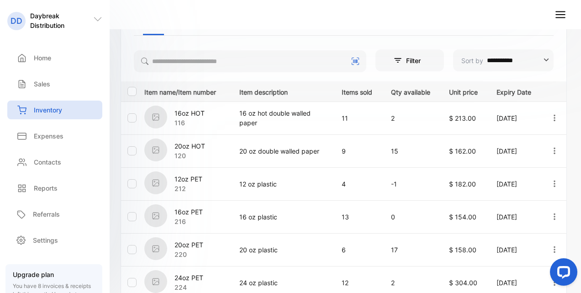
scroll to position [207, 0]
click at [550, 182] on icon "button" at bounding box center [554, 183] width 8 height 8
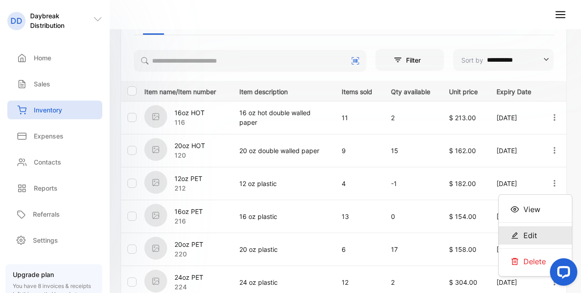
click at [513, 228] on div "Edit" at bounding box center [535, 235] width 73 height 18
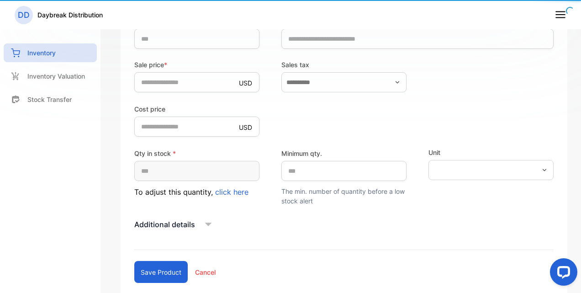
type input "***"
type input "********"
type input "**********"
type input "***"
type input "**"
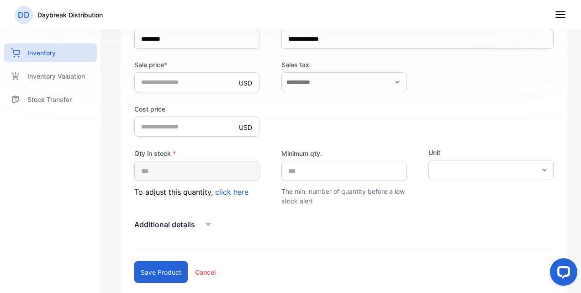
click at [213, 223] on icon at bounding box center [208, 224] width 14 height 14
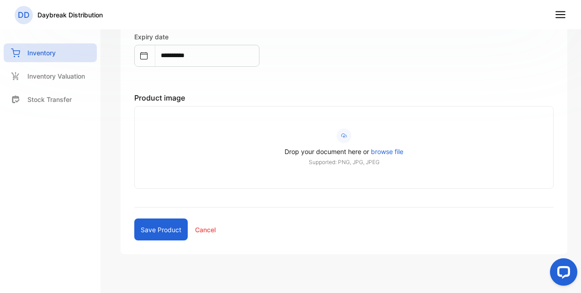
scroll to position [474, 0]
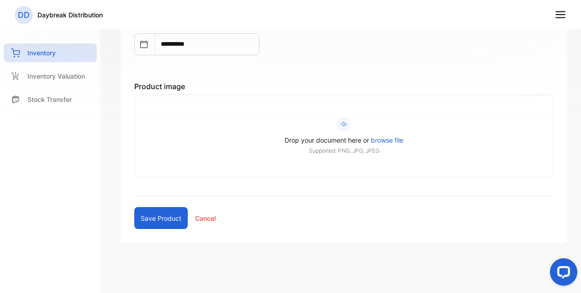
click at [210, 213] on p "Cancel" at bounding box center [205, 218] width 21 height 10
type input "*"
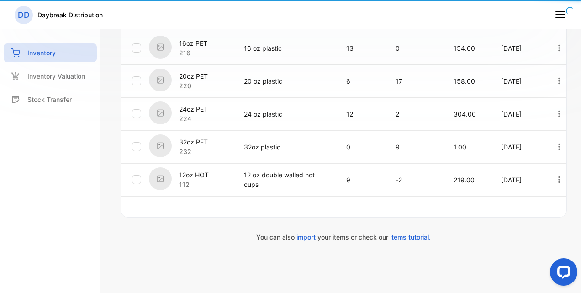
type input "**********"
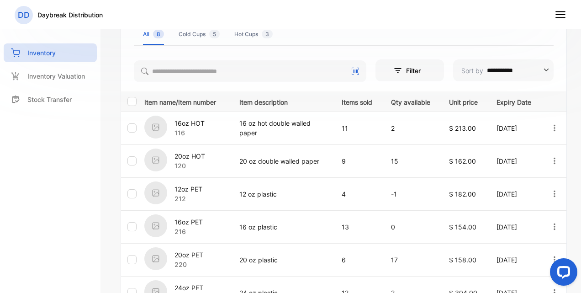
scroll to position [391, 0]
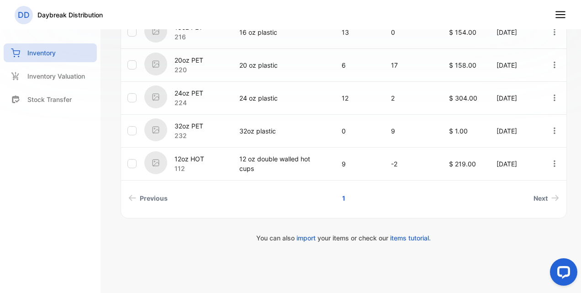
click at [563, 15] on icon at bounding box center [561, 15] width 12 height 12
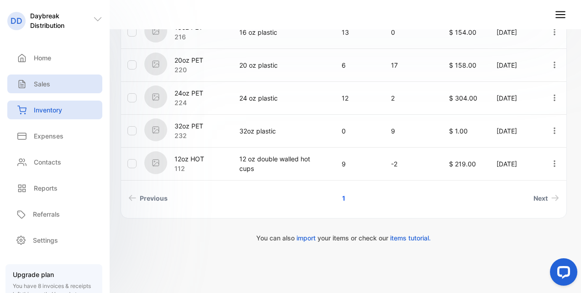
click at [14, 89] on div "Sales" at bounding box center [54, 83] width 95 height 19
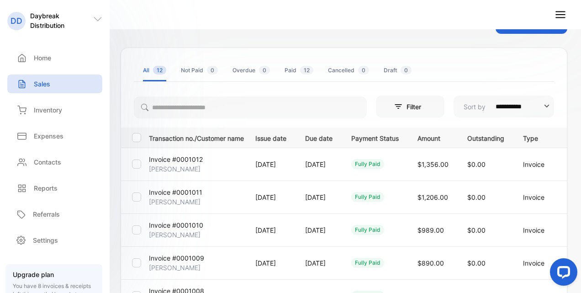
scroll to position [25, 0]
click at [534, 101] on input "**********" at bounding box center [518, 106] width 58 height 22
type input "**********"
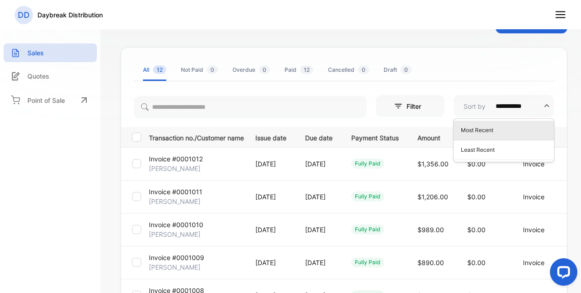
click at [534, 101] on input "**********" at bounding box center [518, 106] width 58 height 22
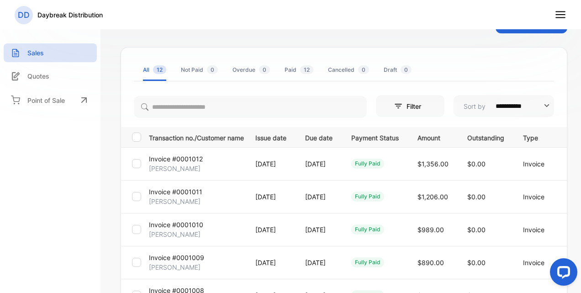
click at [394, 102] on p "Filter" at bounding box center [396, 106] width 15 height 10
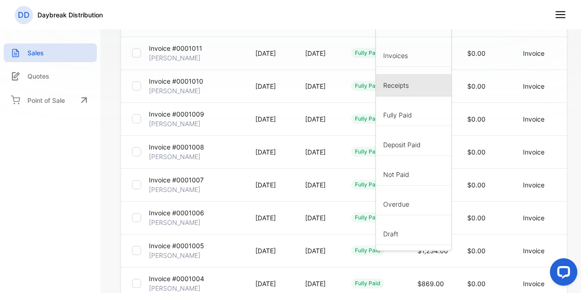
scroll to position [0, 0]
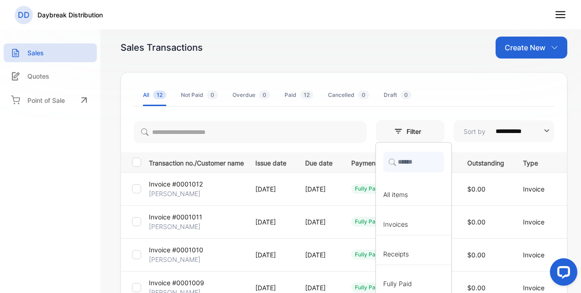
click at [491, 97] on ul "All 12 Not Paid 0 Overdue 0 Paid 12 Cancelled 0 Draft 0" at bounding box center [344, 95] width 420 height 22
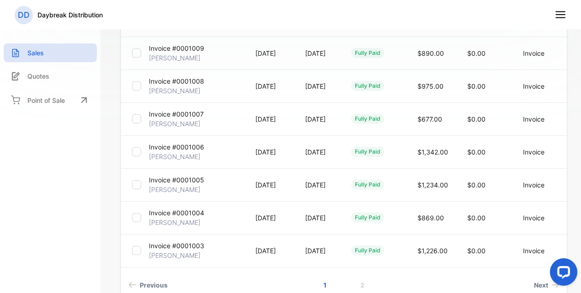
scroll to position [236, 0]
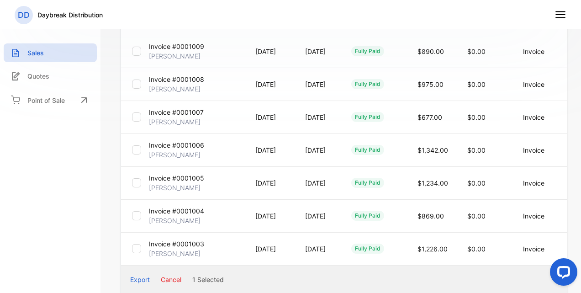
click at [139, 218] on div at bounding box center [136, 215] width 9 height 9
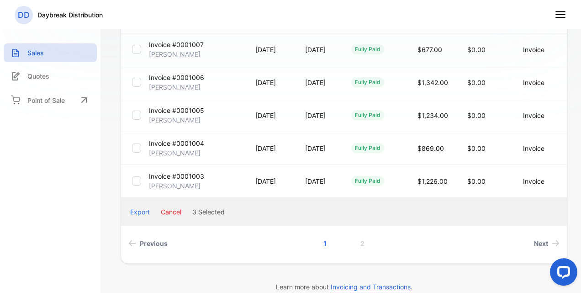
scroll to position [307, 0]
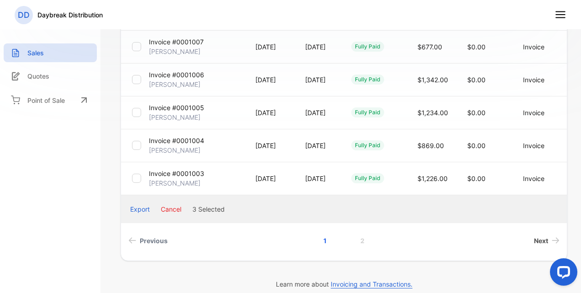
click at [534, 238] on span "Next" at bounding box center [541, 241] width 14 height 10
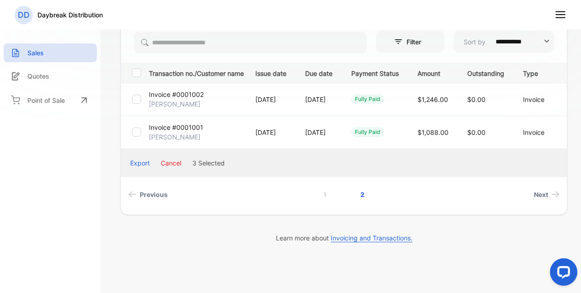
scroll to position [0, 0]
